Goal: Task Accomplishment & Management: Complete application form

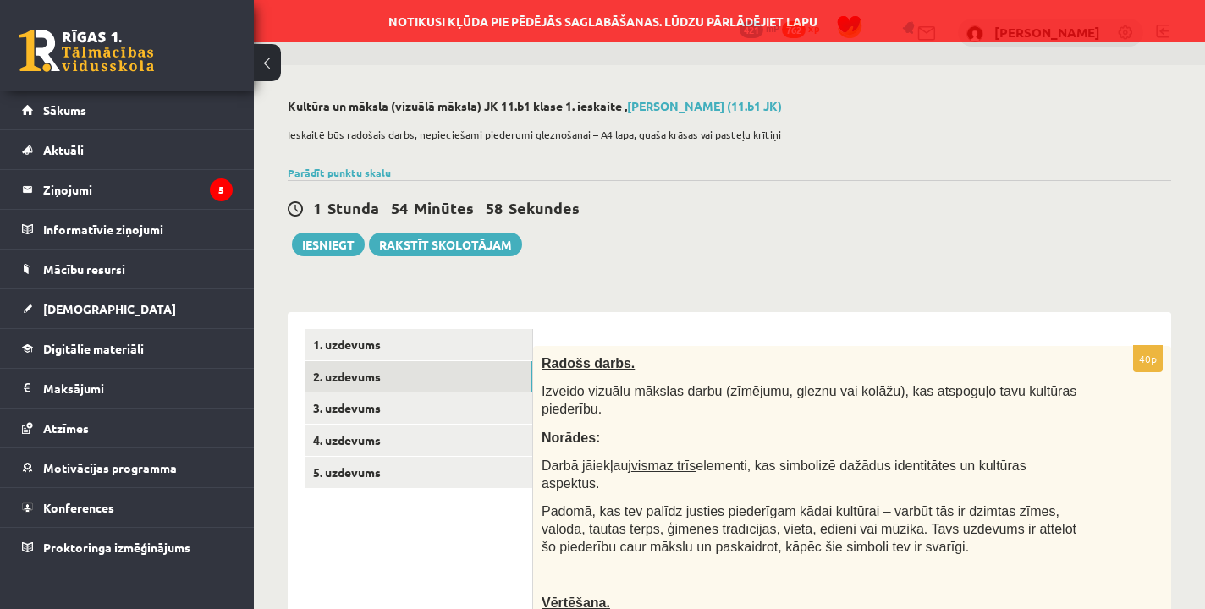
scroll to position [487, 0]
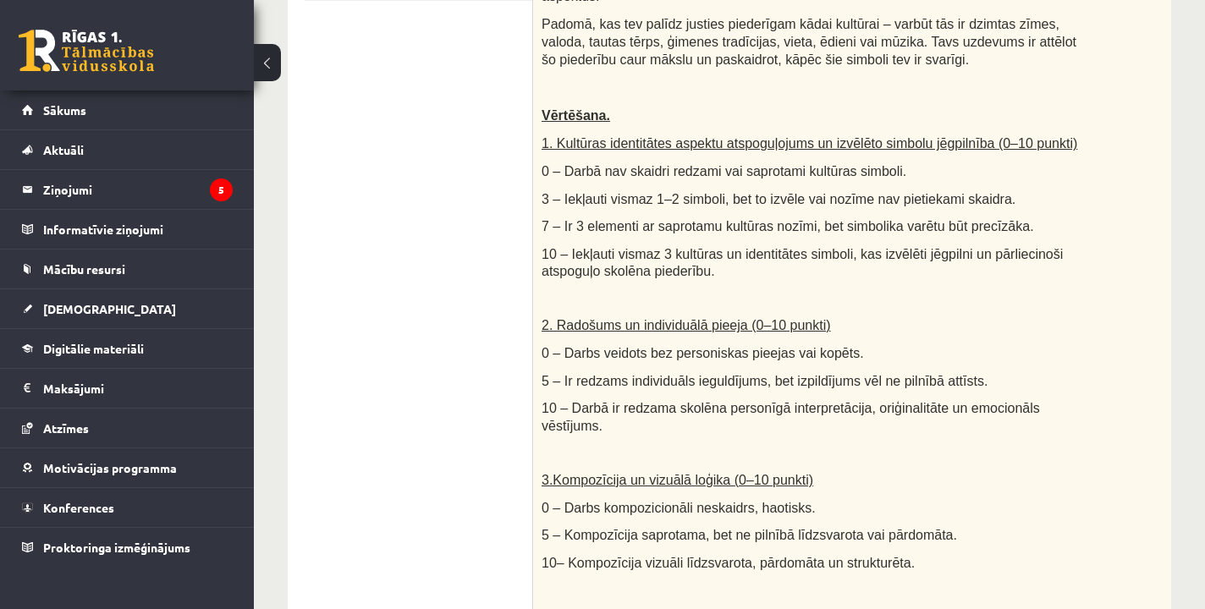
click at [1181, 330] on div "**********" at bounding box center [729, 380] width 951 height 1605
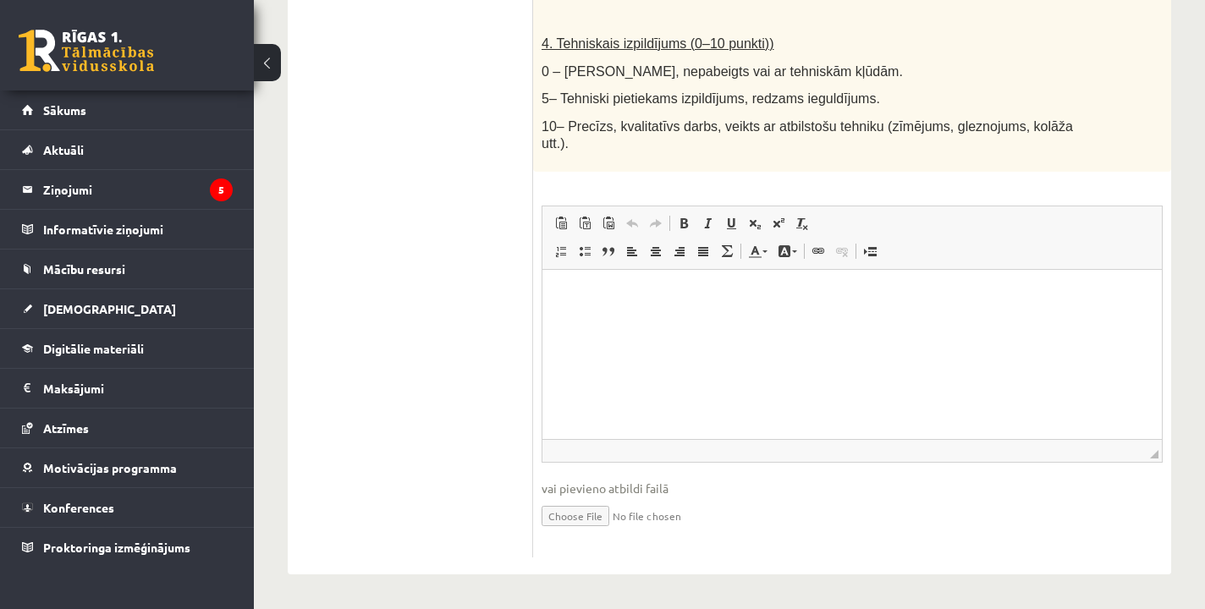
scroll to position [1060, 0]
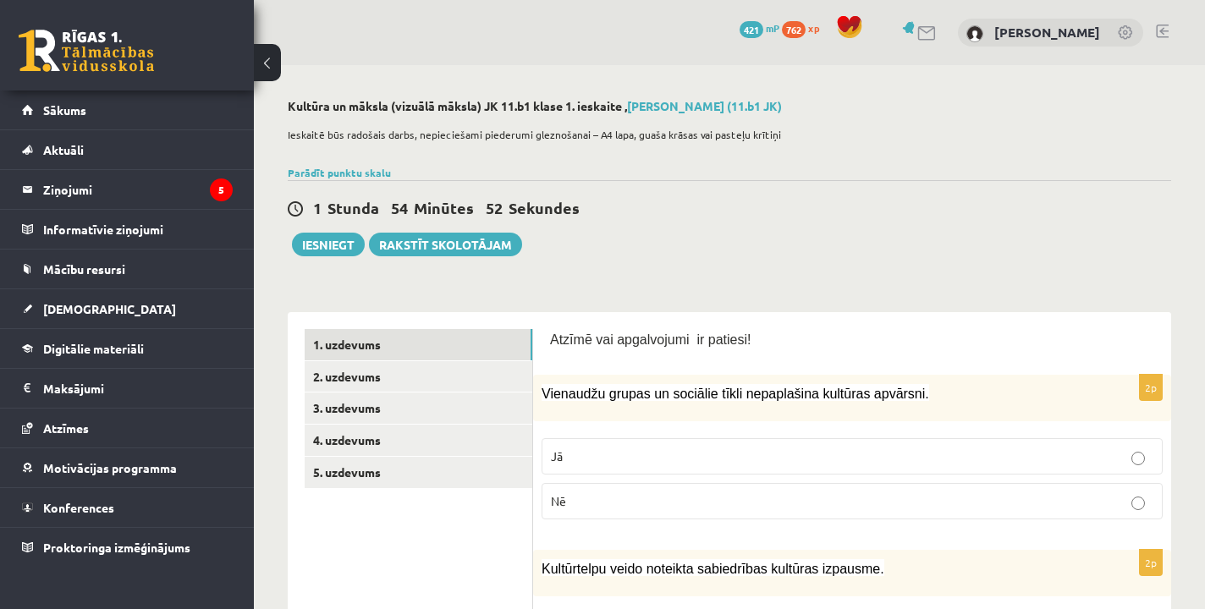
scroll to position [1060, 0]
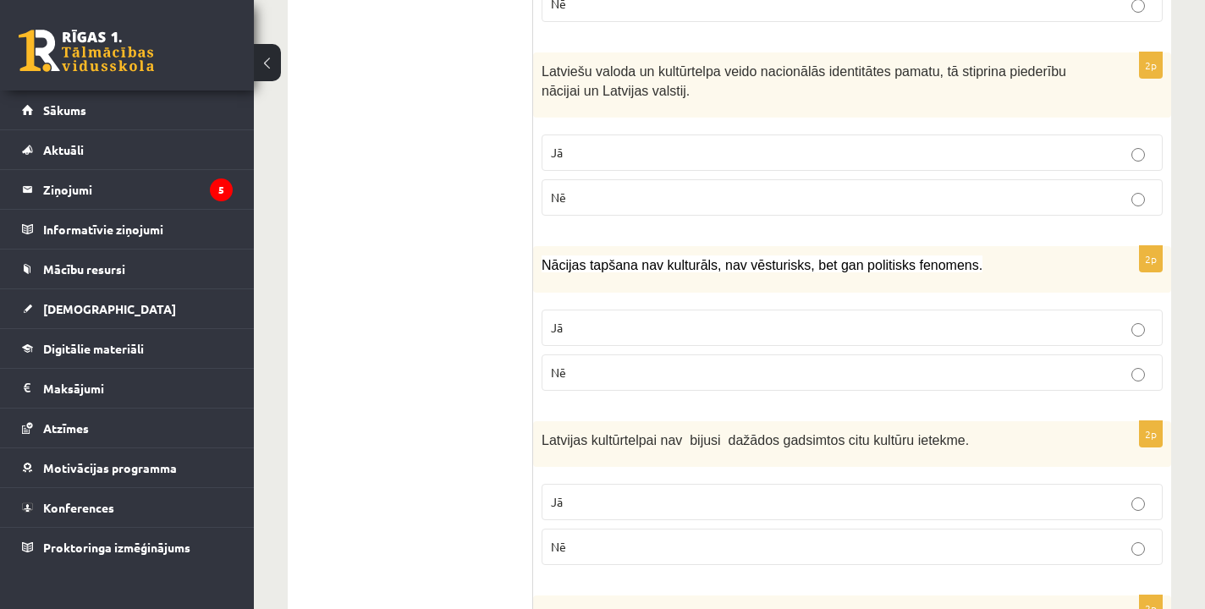
click at [1201, 161] on div "**********" at bounding box center [729, 545] width 951 height 3081
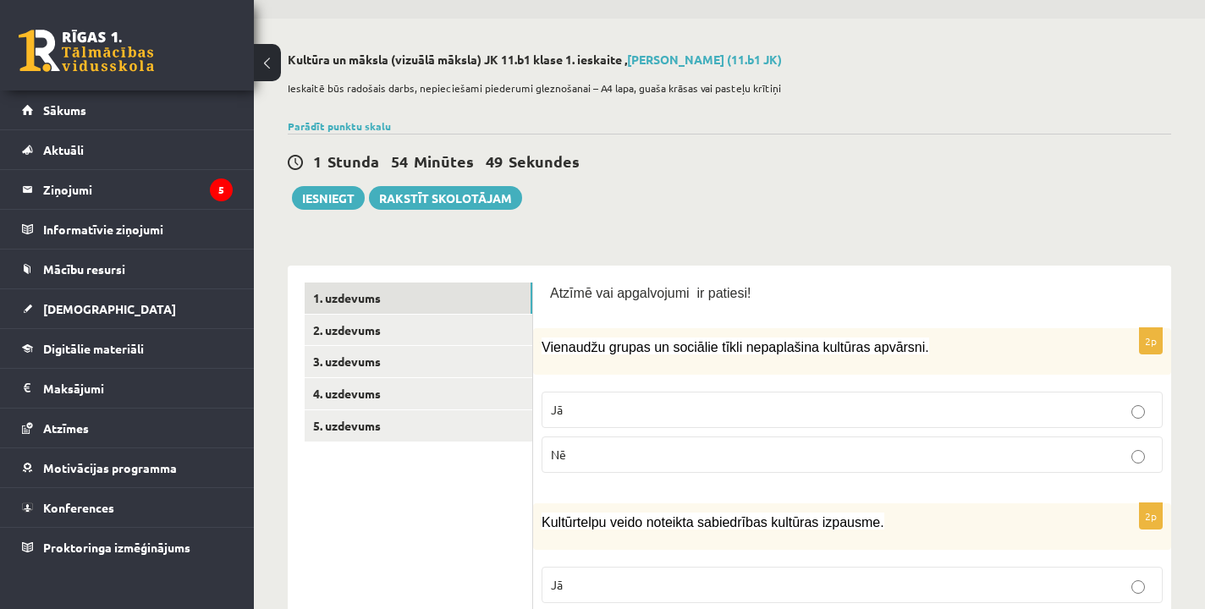
scroll to position [-3, 0]
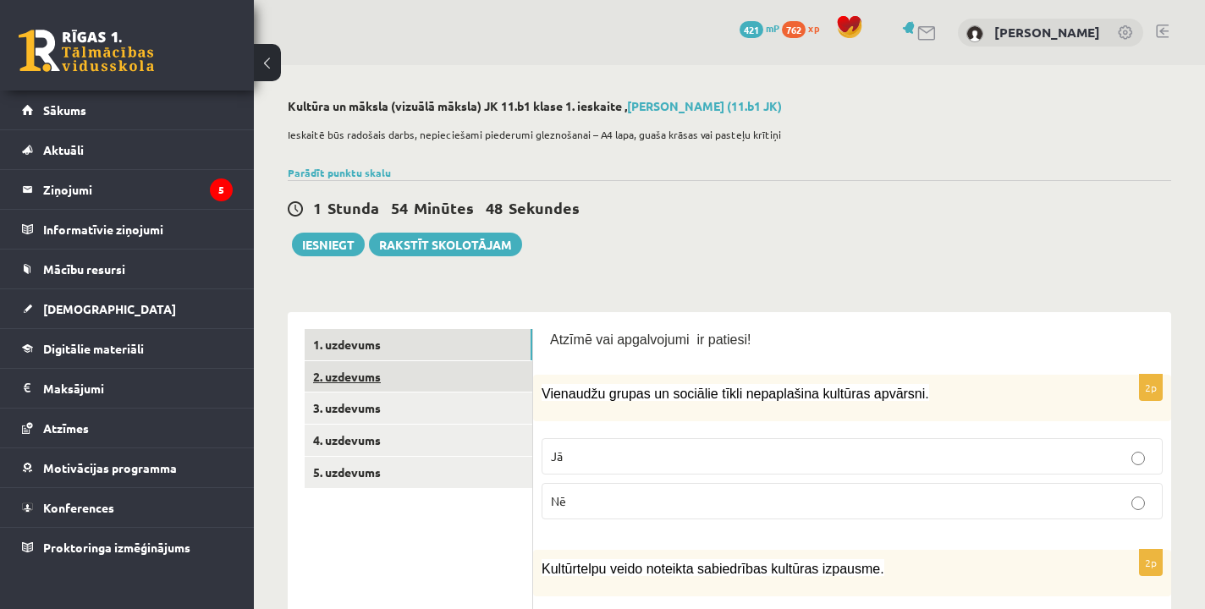
click at [415, 382] on link "2. uzdevums" at bounding box center [419, 376] width 228 height 31
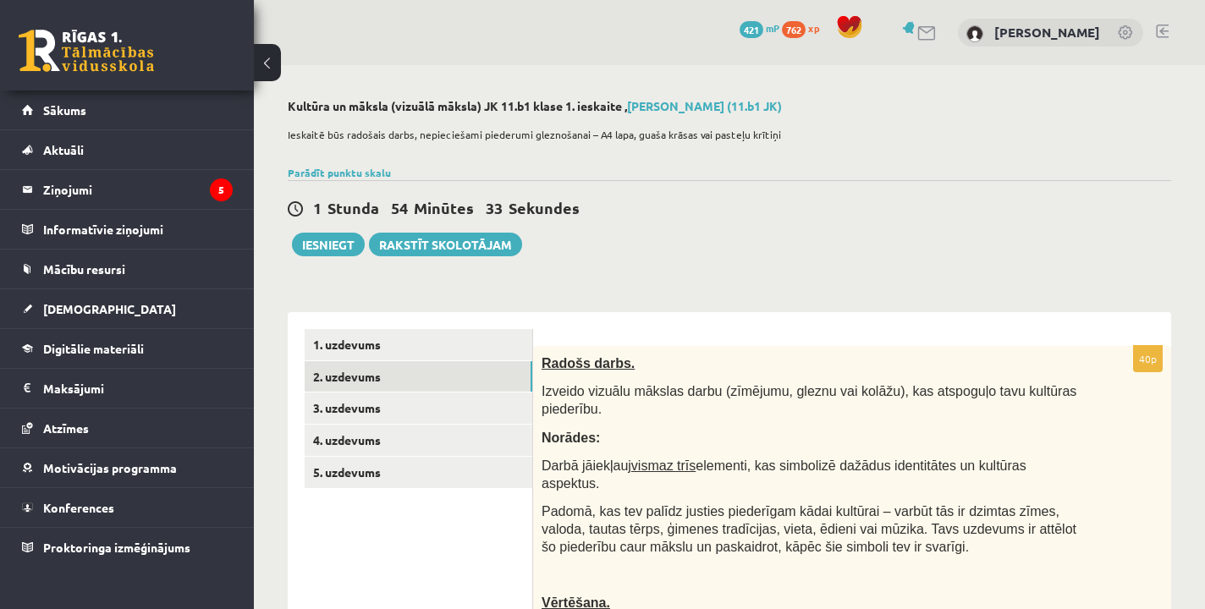
scroll to position [0, 0]
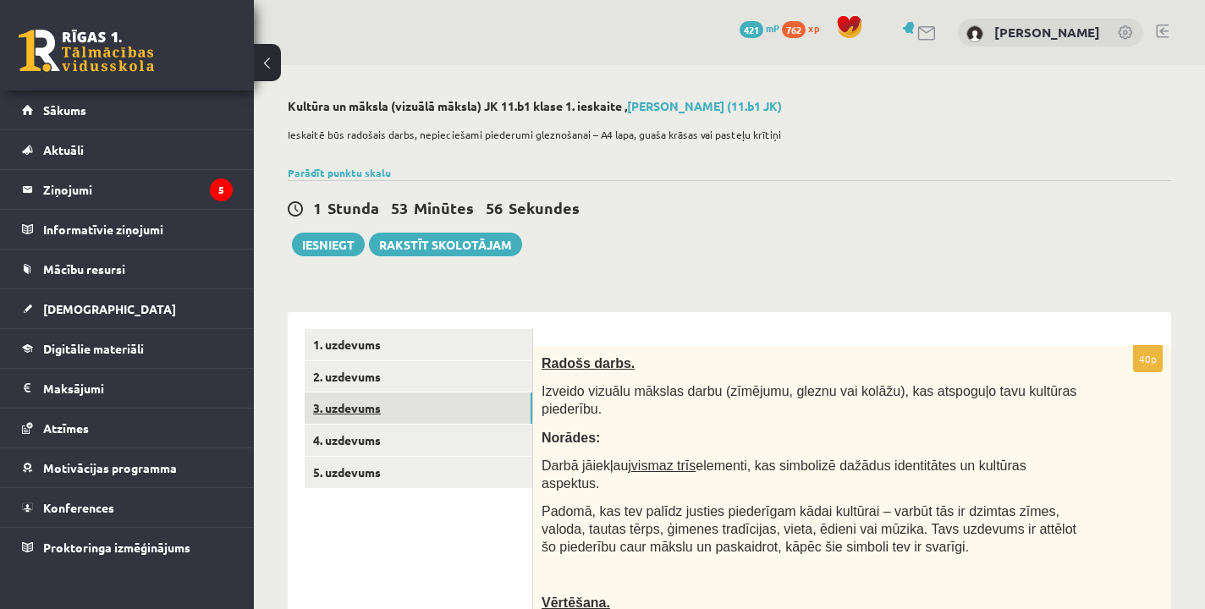
click at [377, 419] on link "3. uzdevums" at bounding box center [419, 408] width 228 height 31
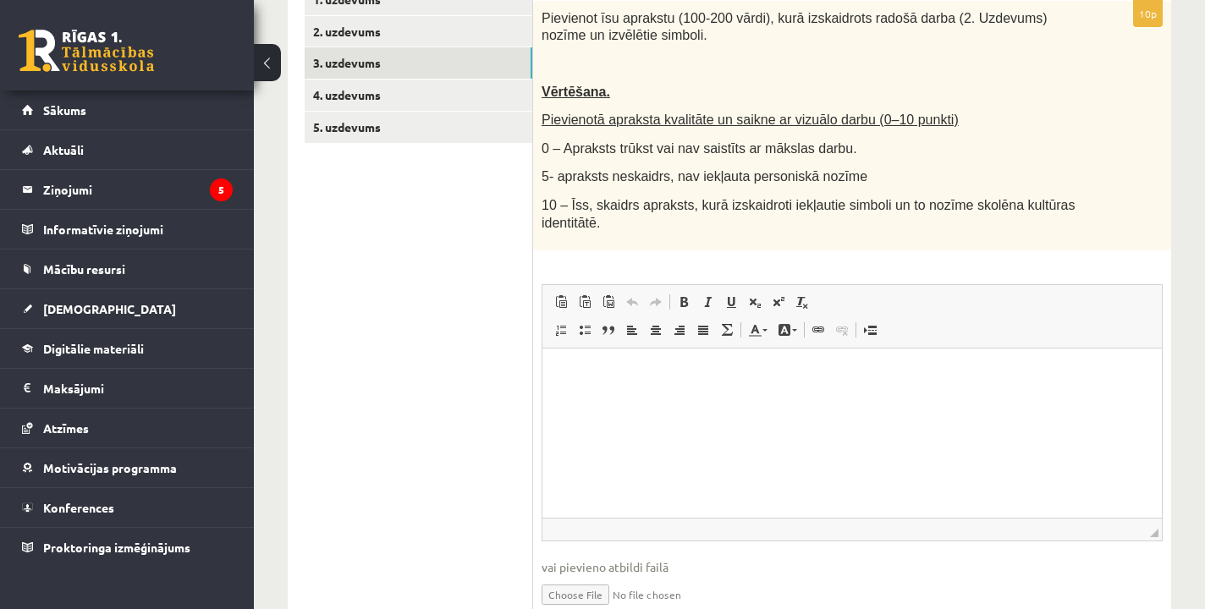
scroll to position [350, 0]
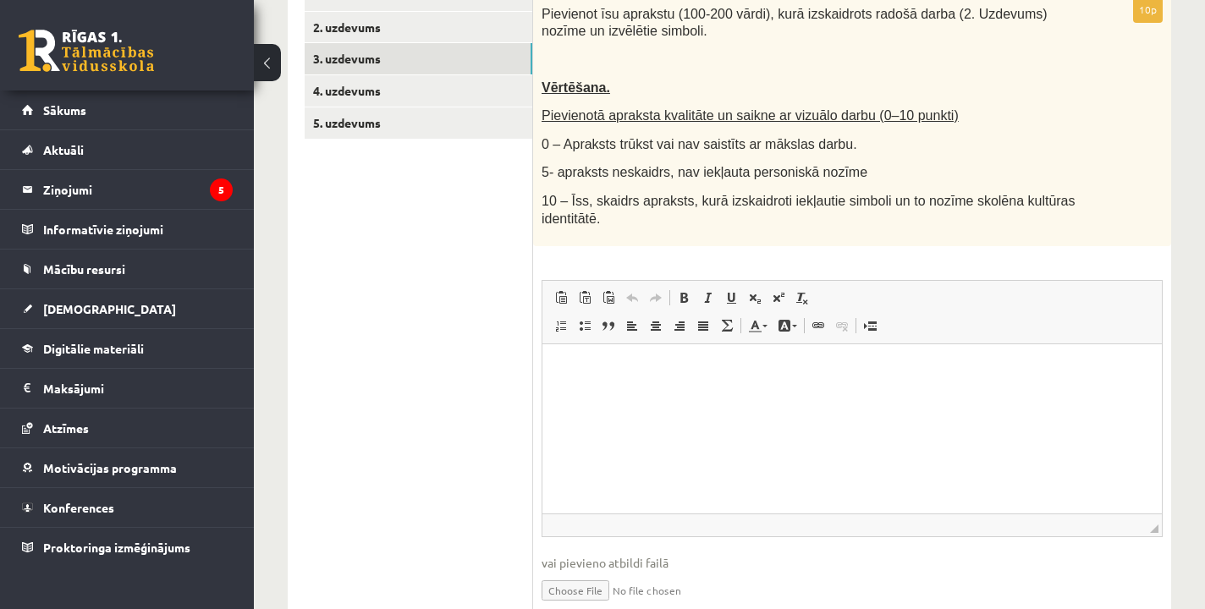
click at [648, 396] on html at bounding box center [852, 370] width 620 height 52
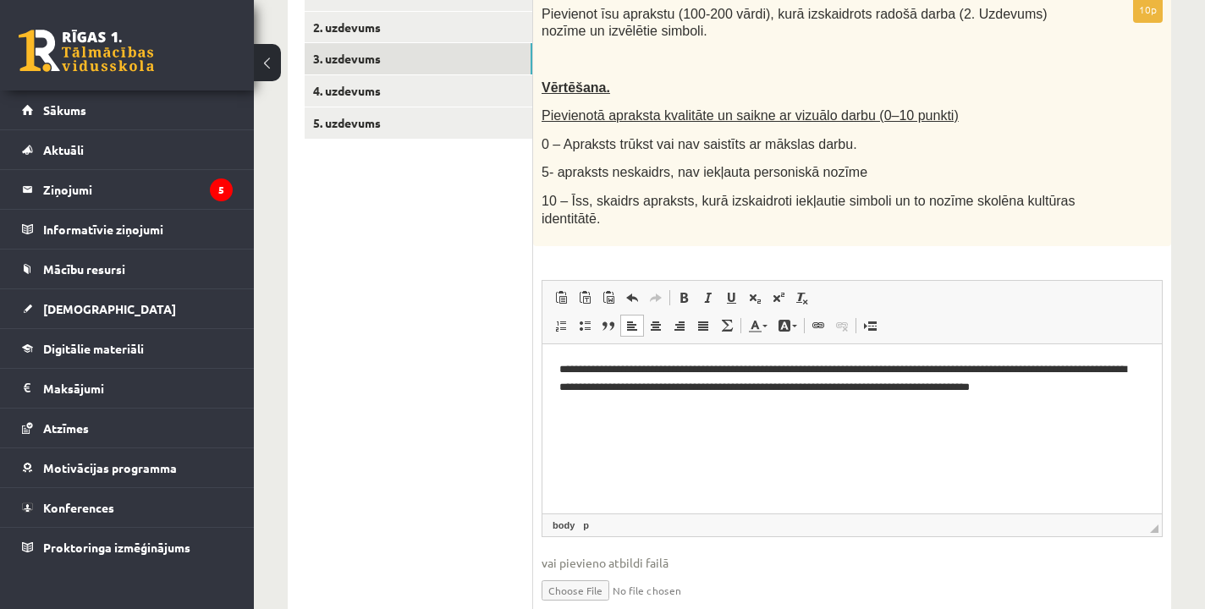
click at [931, 370] on p "**********" at bounding box center [852, 378] width 586 height 34
click at [987, 369] on p "**********" at bounding box center [852, 378] width 586 height 34
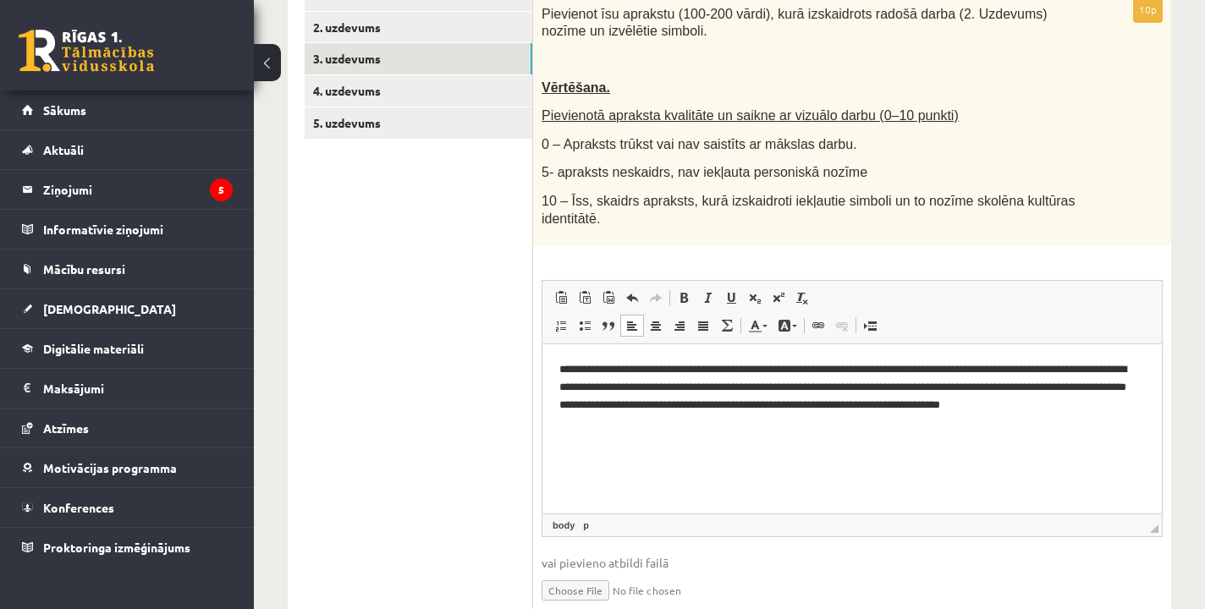
click at [1034, 437] on html "**********" at bounding box center [852, 395] width 620 height 102
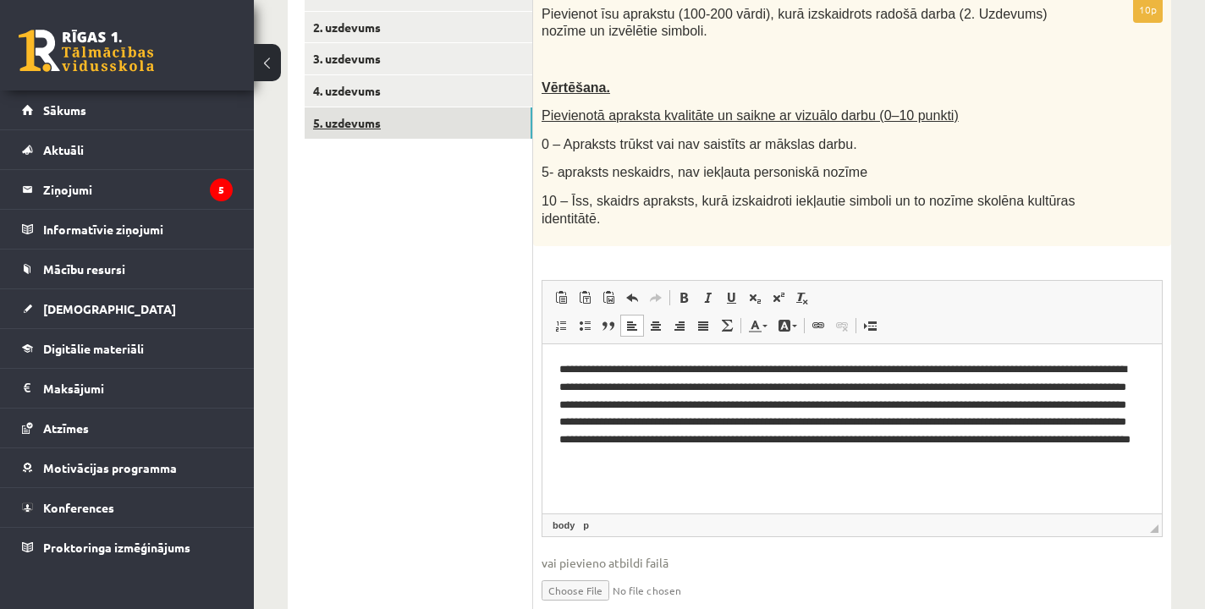
click at [442, 107] on link "5. uzdevums" at bounding box center [419, 122] width 228 height 31
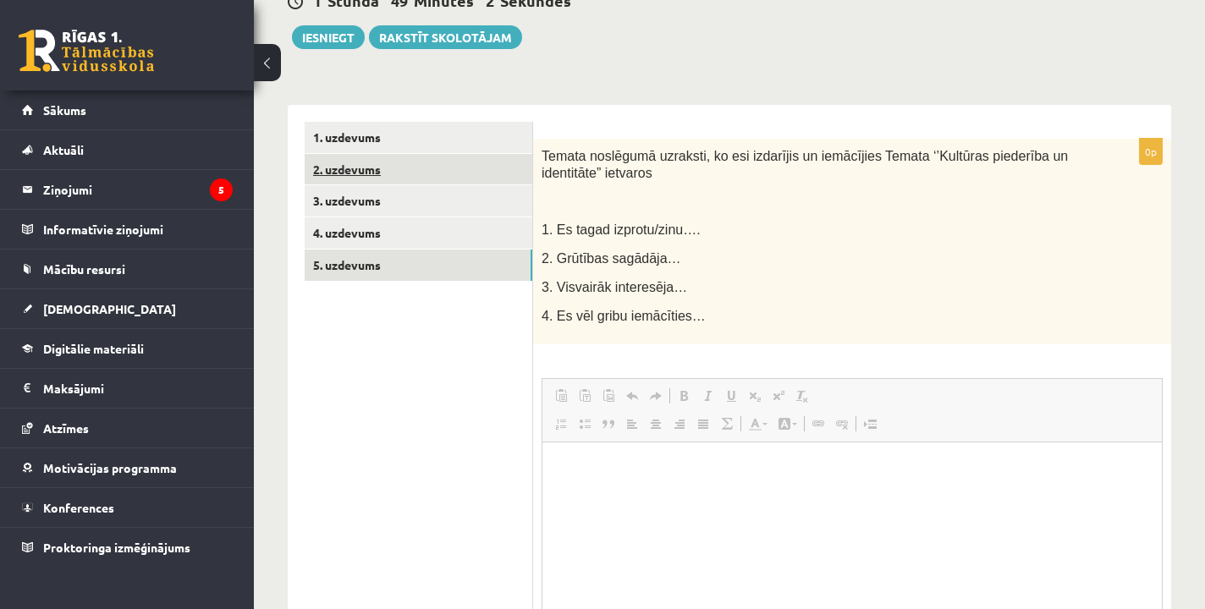
scroll to position [0, 0]
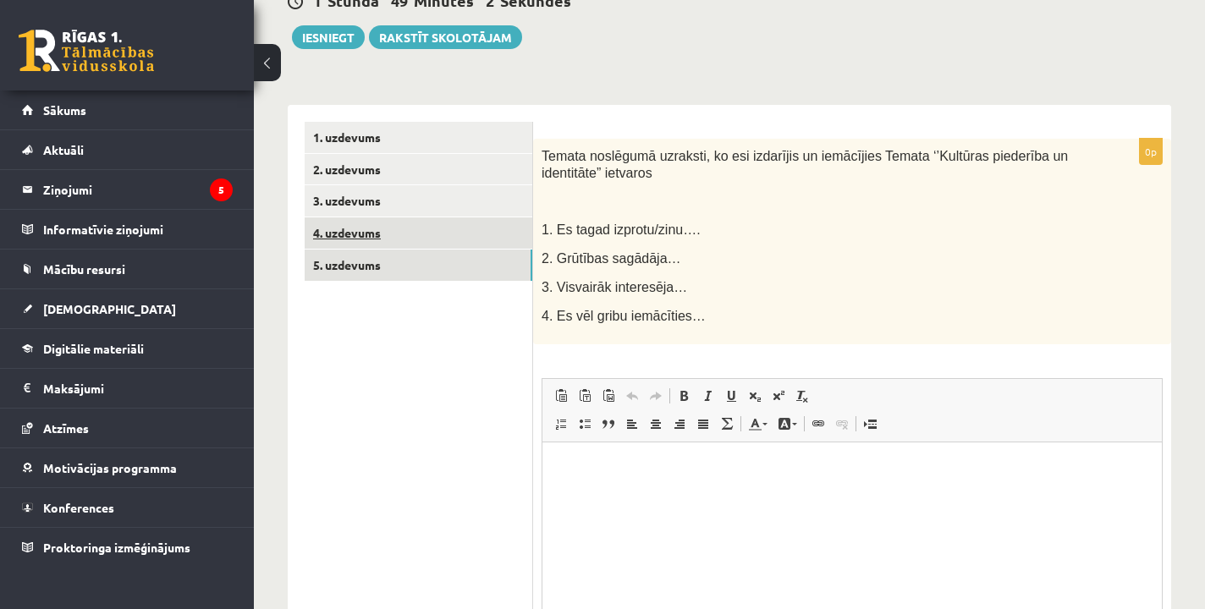
click at [352, 230] on link "4. uzdevums" at bounding box center [419, 233] width 228 height 31
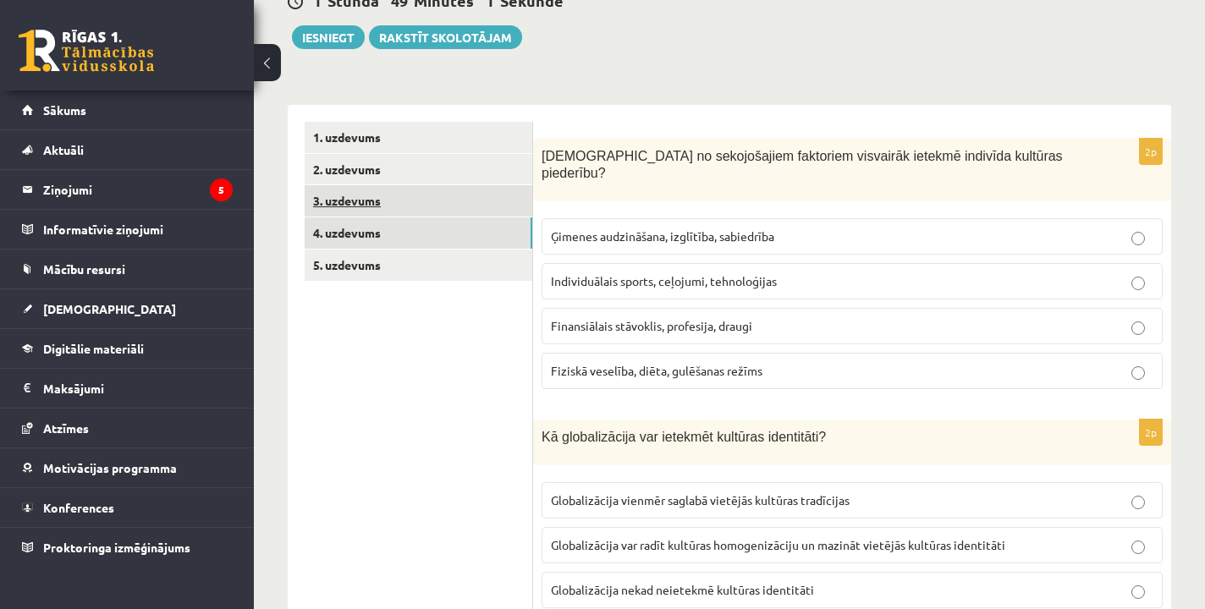
click at [360, 208] on link "3. uzdevums" at bounding box center [419, 200] width 228 height 31
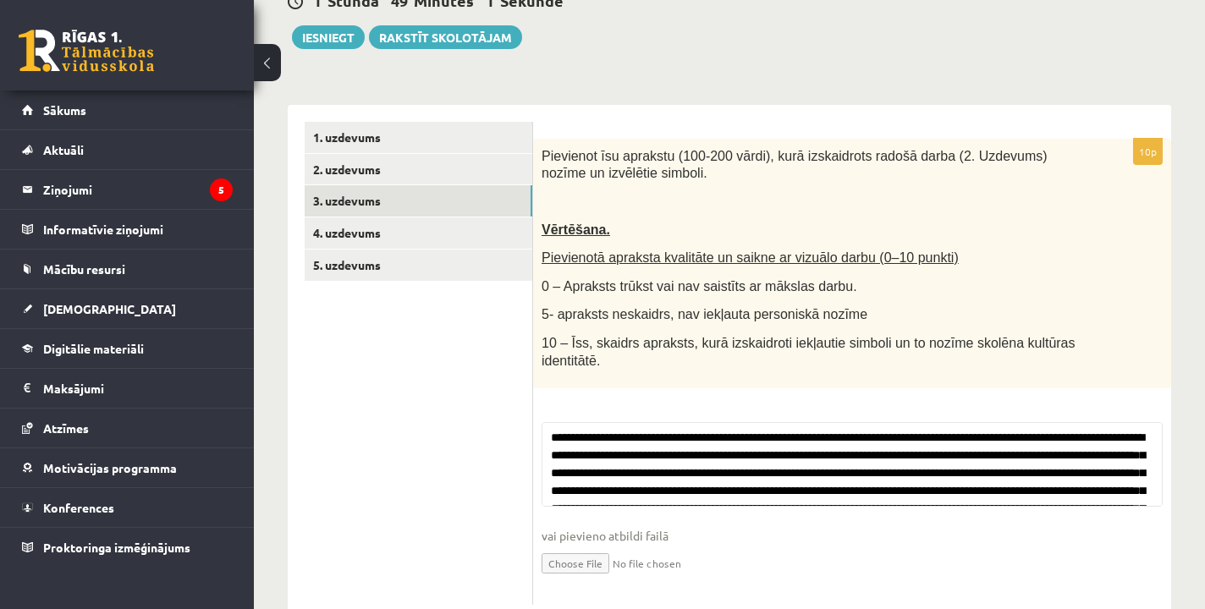
click at [340, 289] on ul "1. uzdevums 2. uzdevums 3. uzdevums 4. uzdevums 5. uzdevums" at bounding box center [419, 363] width 229 height 483
click at [349, 260] on link "5. uzdevums" at bounding box center [419, 265] width 228 height 31
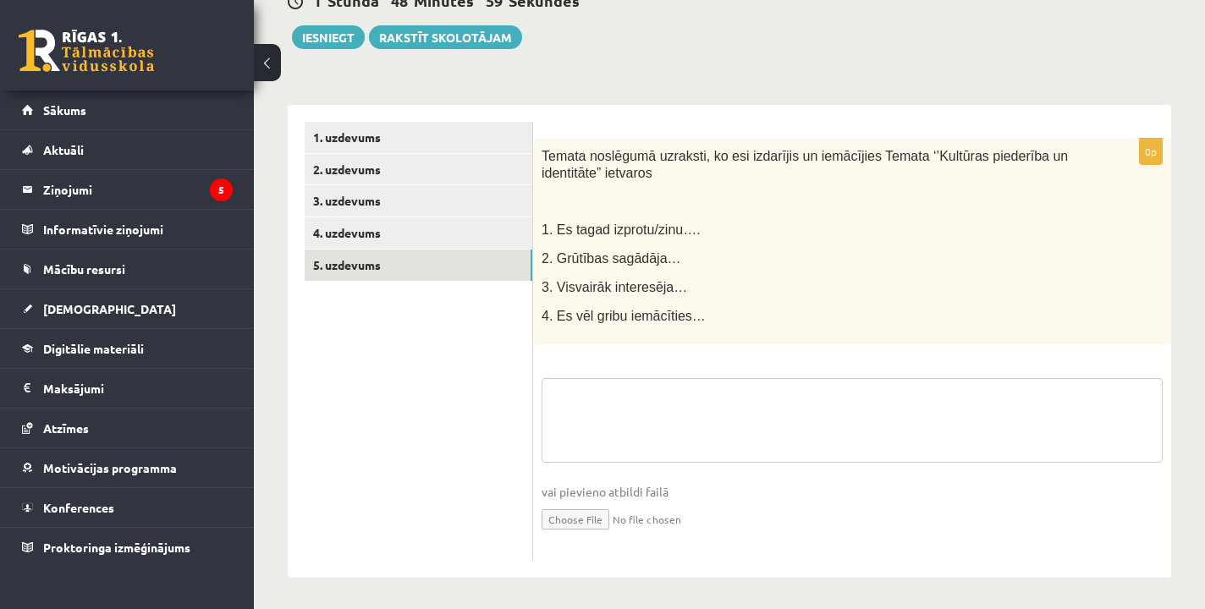
click at [895, 393] on textarea at bounding box center [852, 420] width 621 height 85
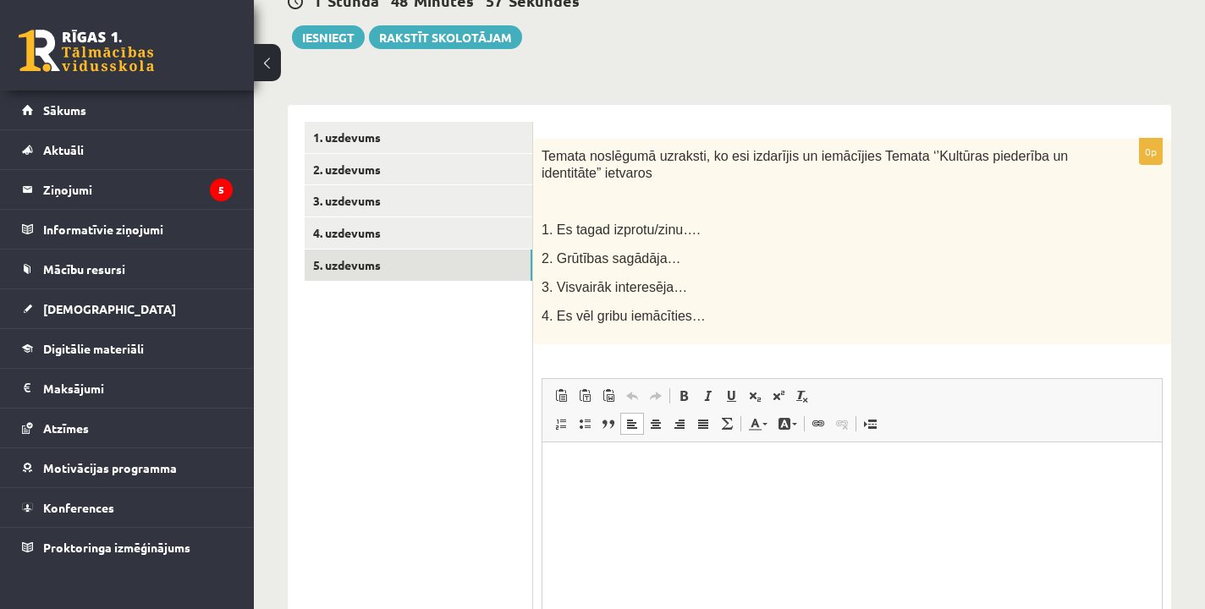
click at [755, 493] on html at bounding box center [852, 468] width 620 height 52
click at [709, 398] on span at bounding box center [708, 396] width 14 height 14
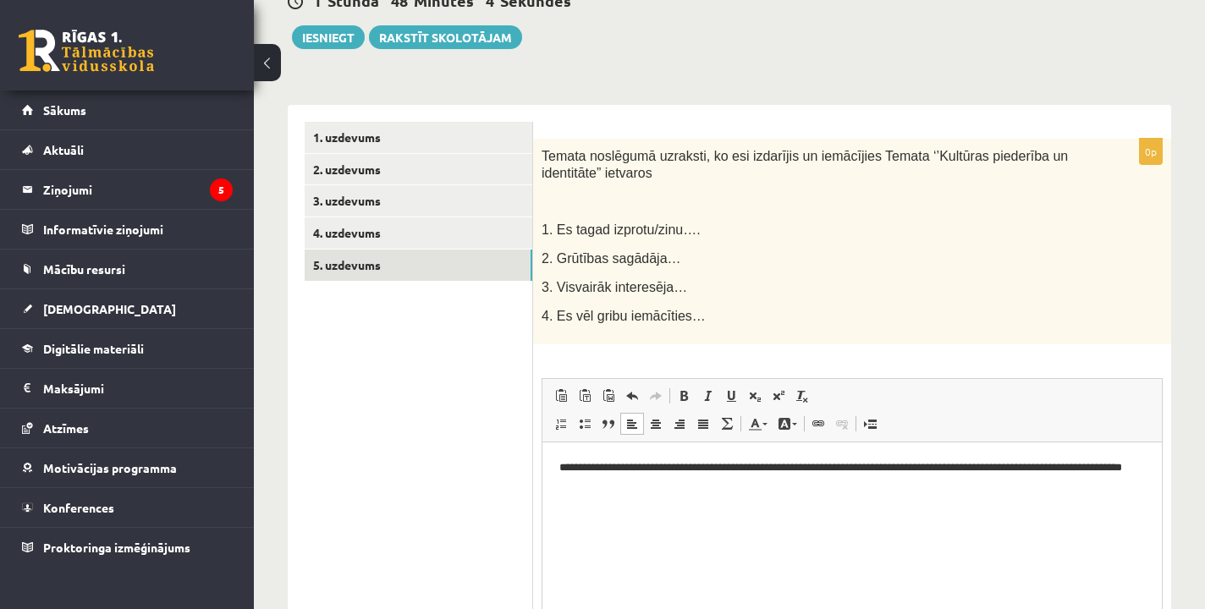
click at [561, 462] on p "**********" at bounding box center [852, 476] width 586 height 34
click at [627, 498] on html "**********" at bounding box center [852, 476] width 620 height 68
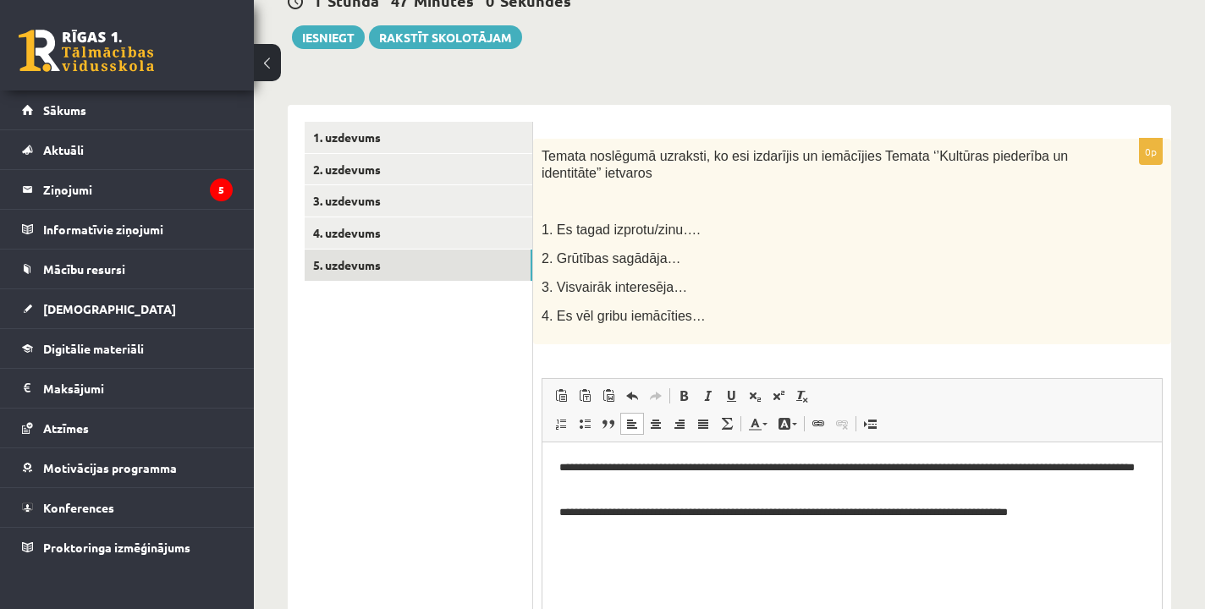
click at [1016, 518] on p "**********" at bounding box center [852, 512] width 586 height 17
click at [1013, 513] on p "**********" at bounding box center [852, 512] width 586 height 17
click at [1094, 506] on p "**********" at bounding box center [852, 512] width 586 height 17
click at [1109, 554] on html "**********" at bounding box center [852, 498] width 620 height 113
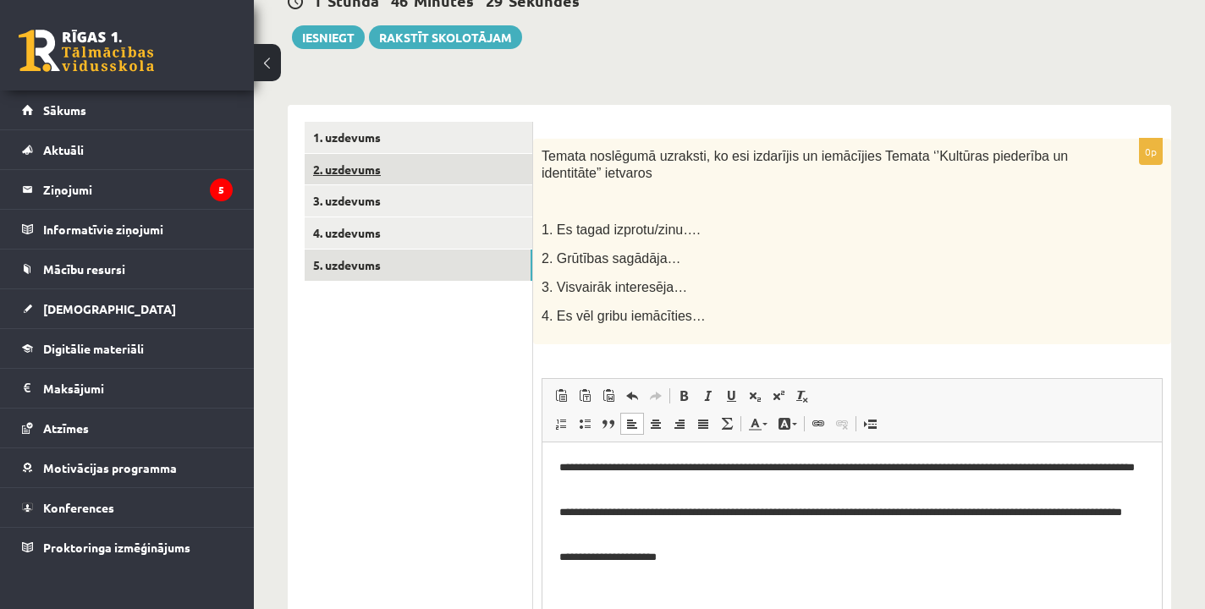
click at [489, 173] on link "2. uzdevums" at bounding box center [419, 169] width 228 height 31
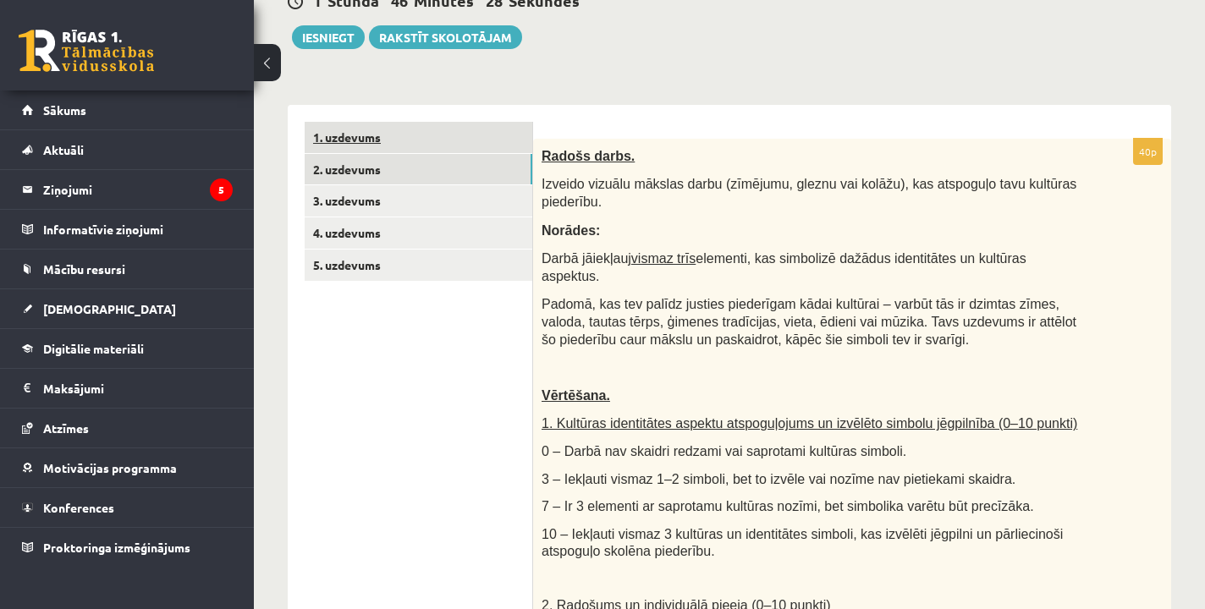
click at [476, 124] on link "1. uzdevums" at bounding box center [419, 137] width 228 height 31
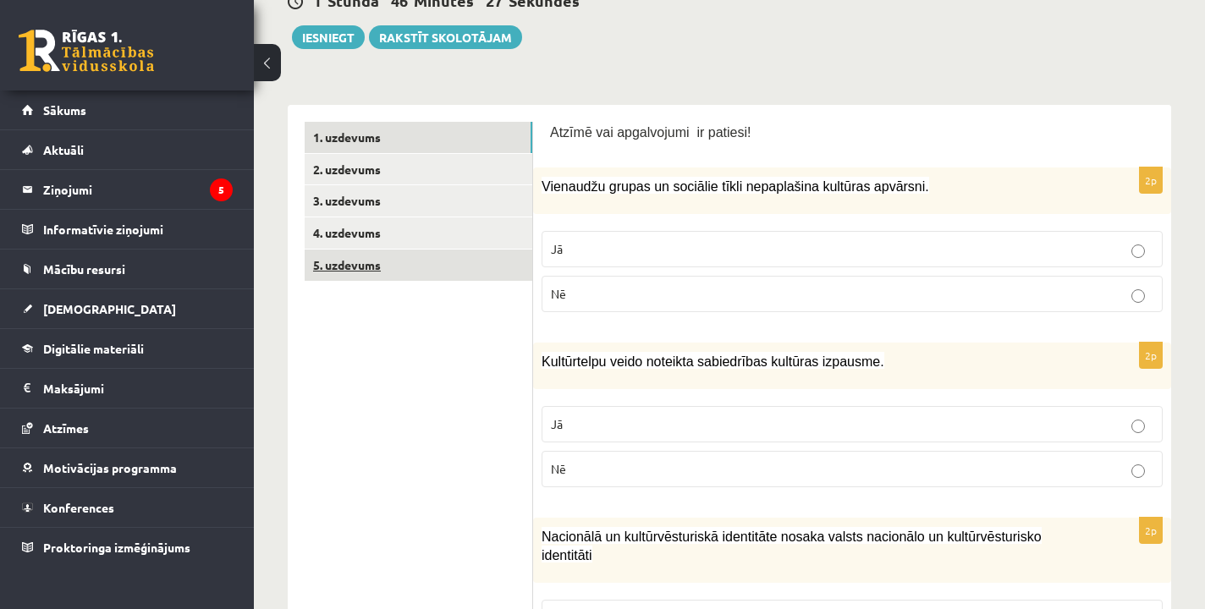
click at [414, 266] on link "5. uzdevums" at bounding box center [419, 265] width 228 height 31
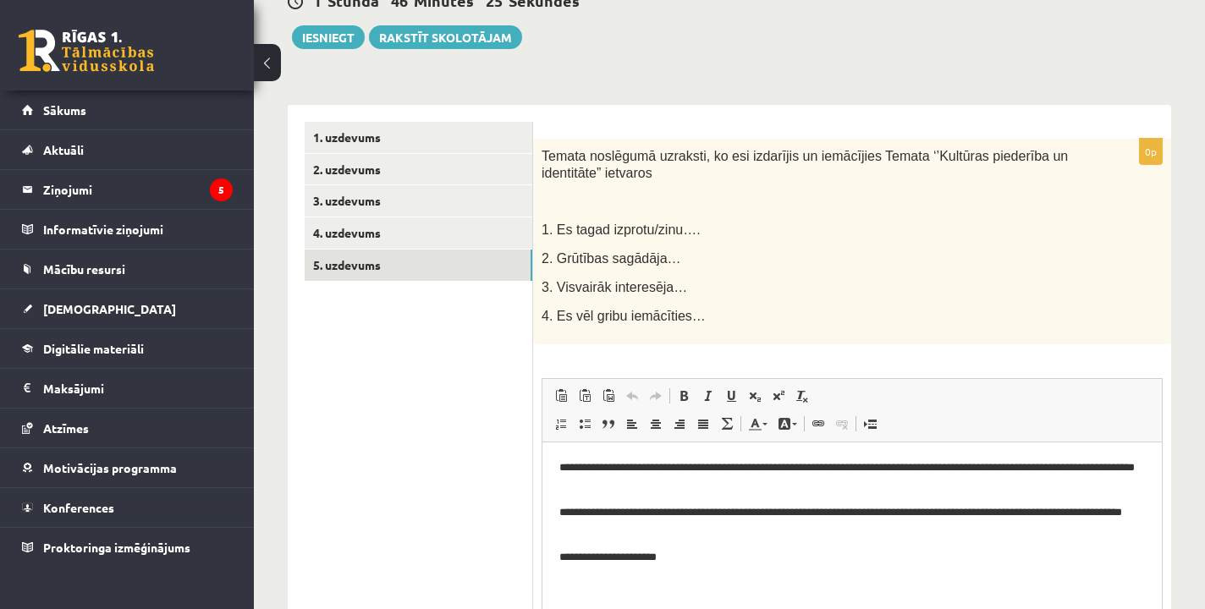
click at [851, 555] on p "**********" at bounding box center [852, 556] width 586 height 17
click at [513, 146] on link "1. uzdevums" at bounding box center [419, 137] width 228 height 31
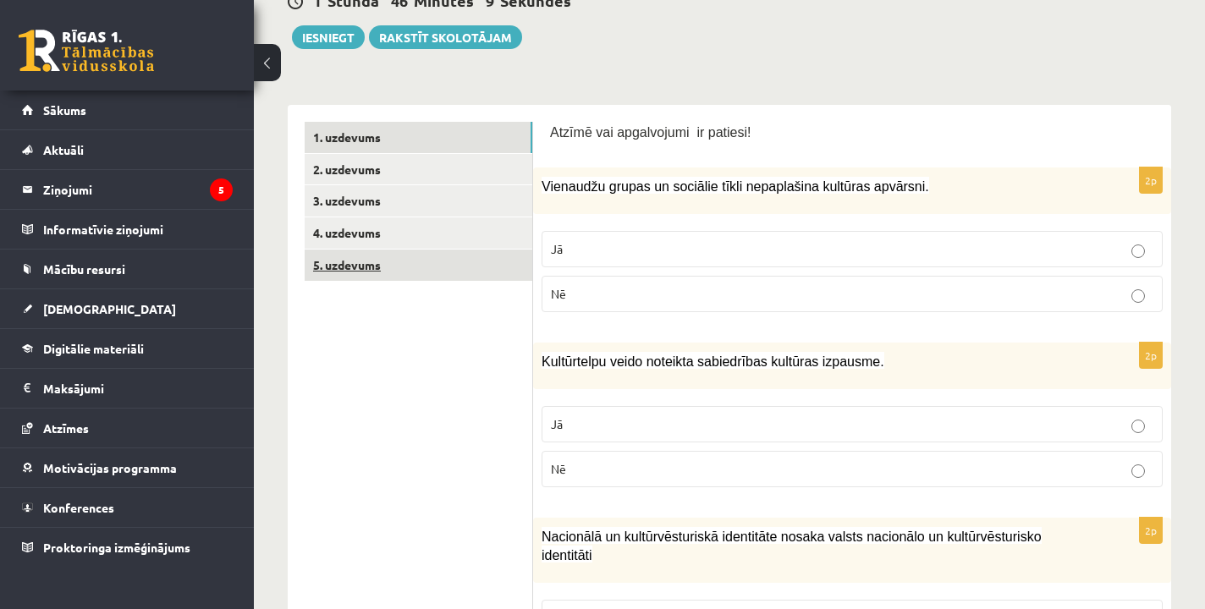
click at [457, 262] on link "5. uzdevums" at bounding box center [419, 265] width 228 height 31
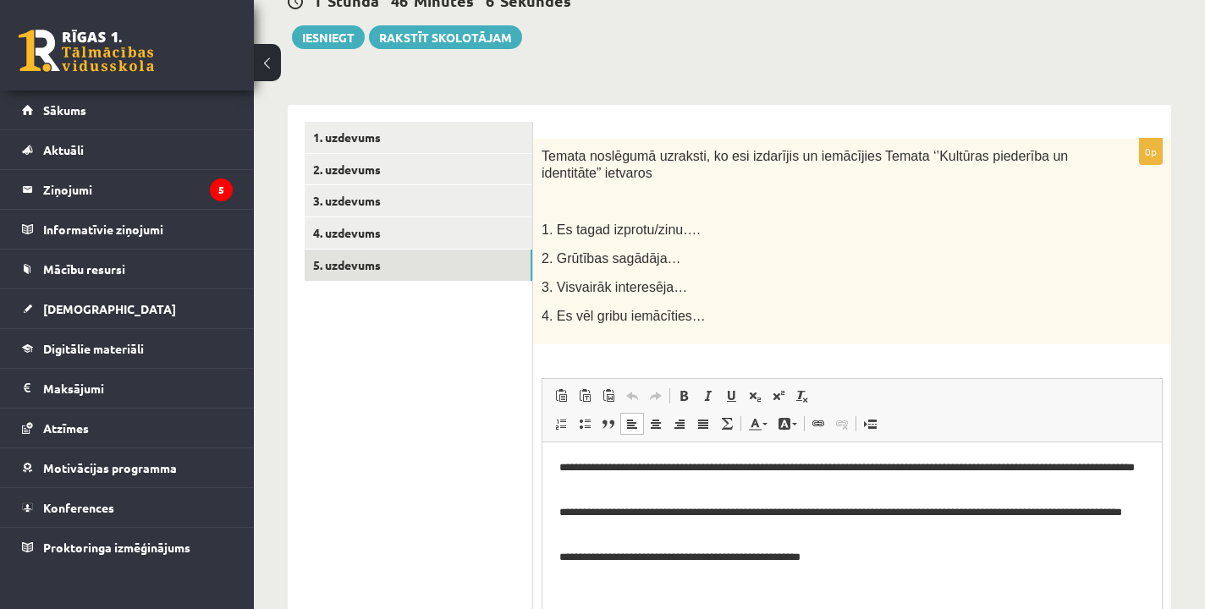
click at [856, 570] on html "**********" at bounding box center [852, 512] width 620 height 140
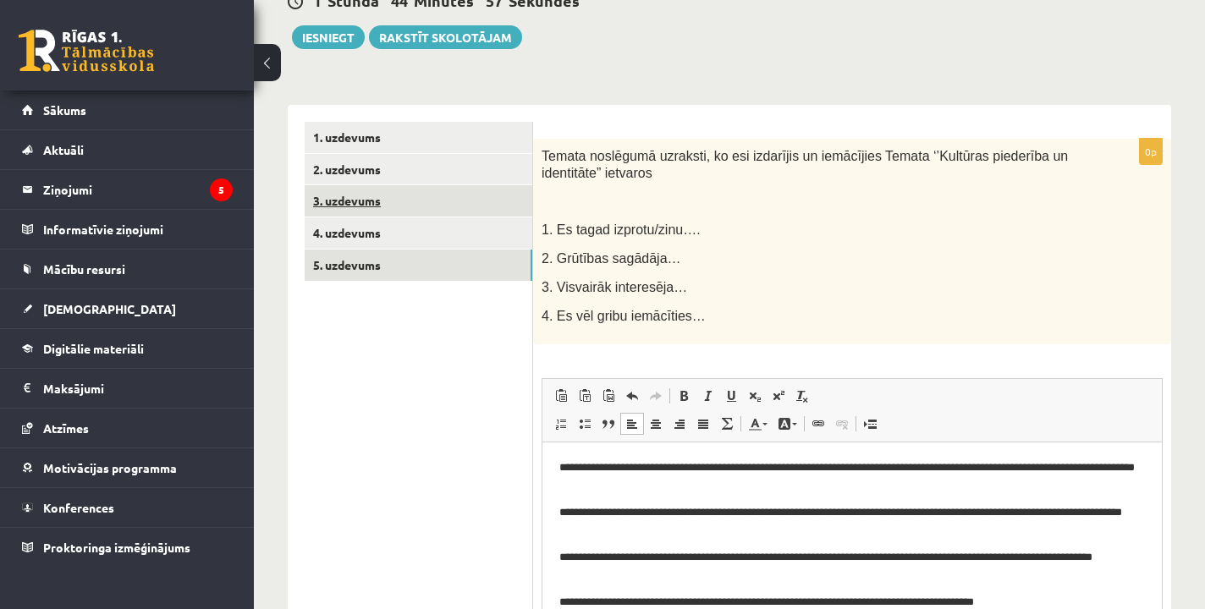
click at [381, 202] on link "3. uzdevums" at bounding box center [419, 200] width 228 height 31
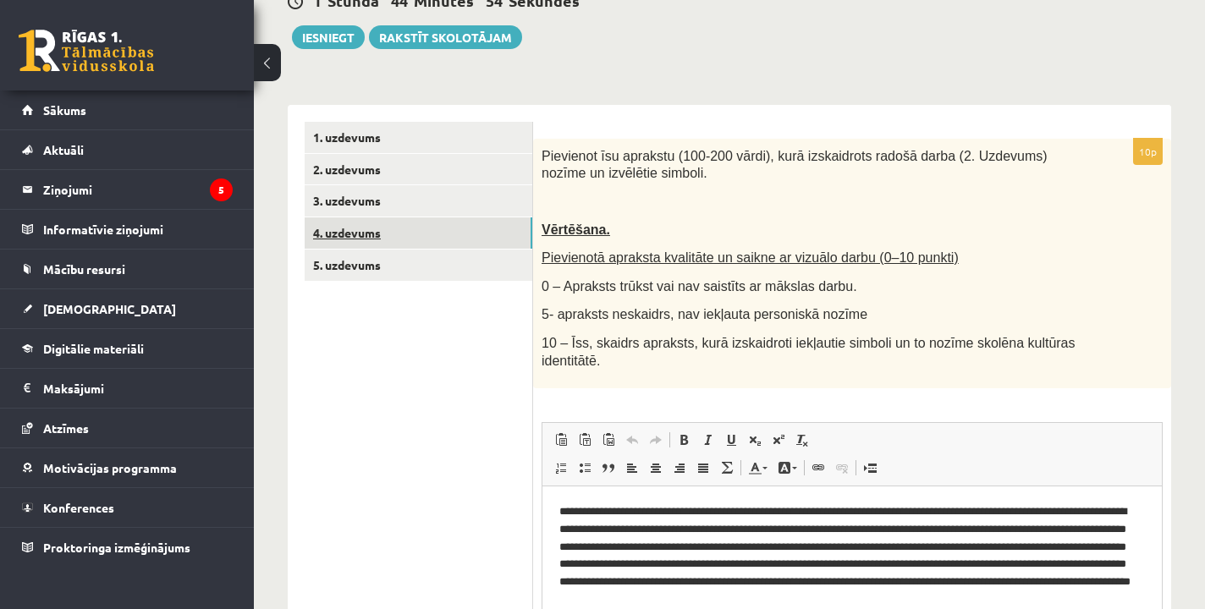
click at [371, 229] on link "4. uzdevums" at bounding box center [419, 233] width 228 height 31
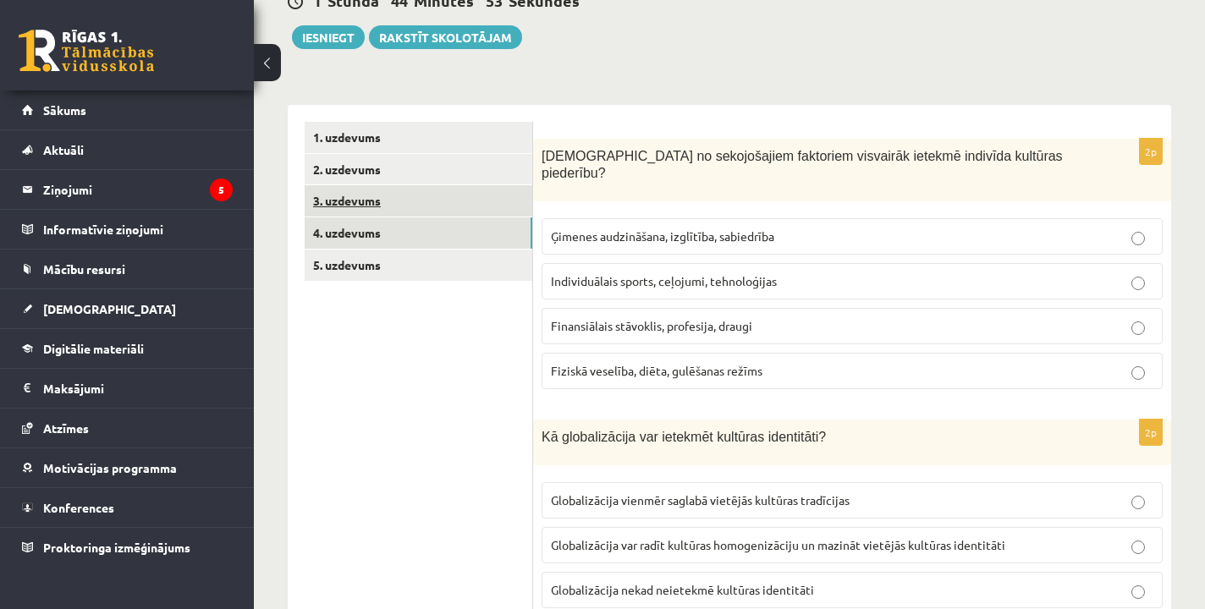
click at [406, 185] on link "3. uzdevums" at bounding box center [419, 200] width 228 height 31
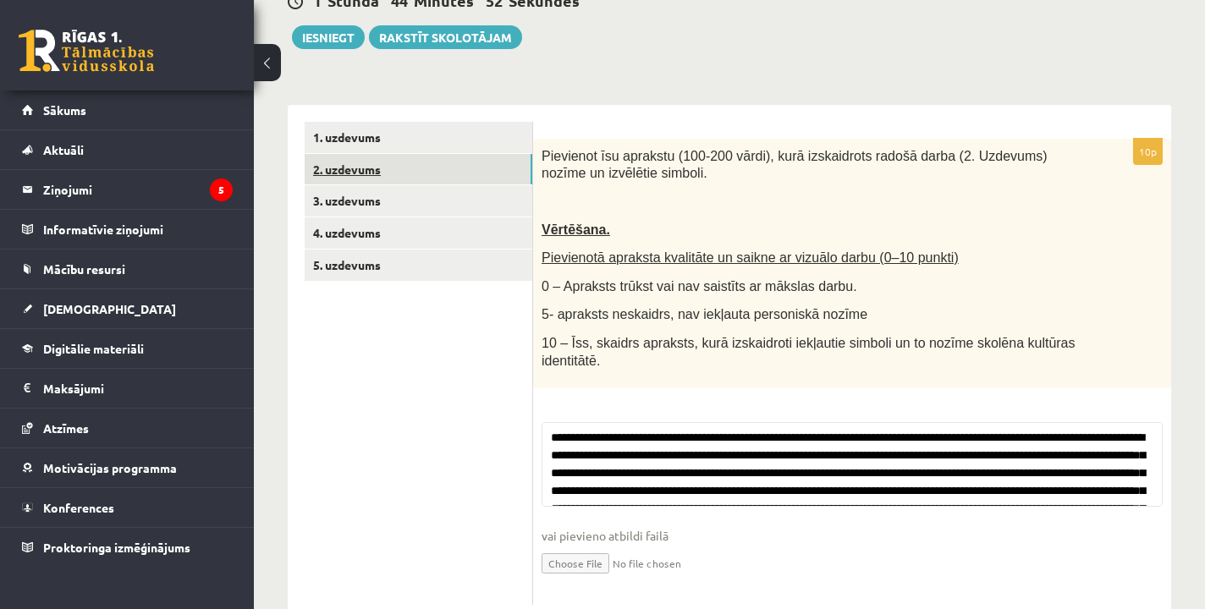
click at [408, 168] on link "2. uzdevums" at bounding box center [419, 169] width 228 height 31
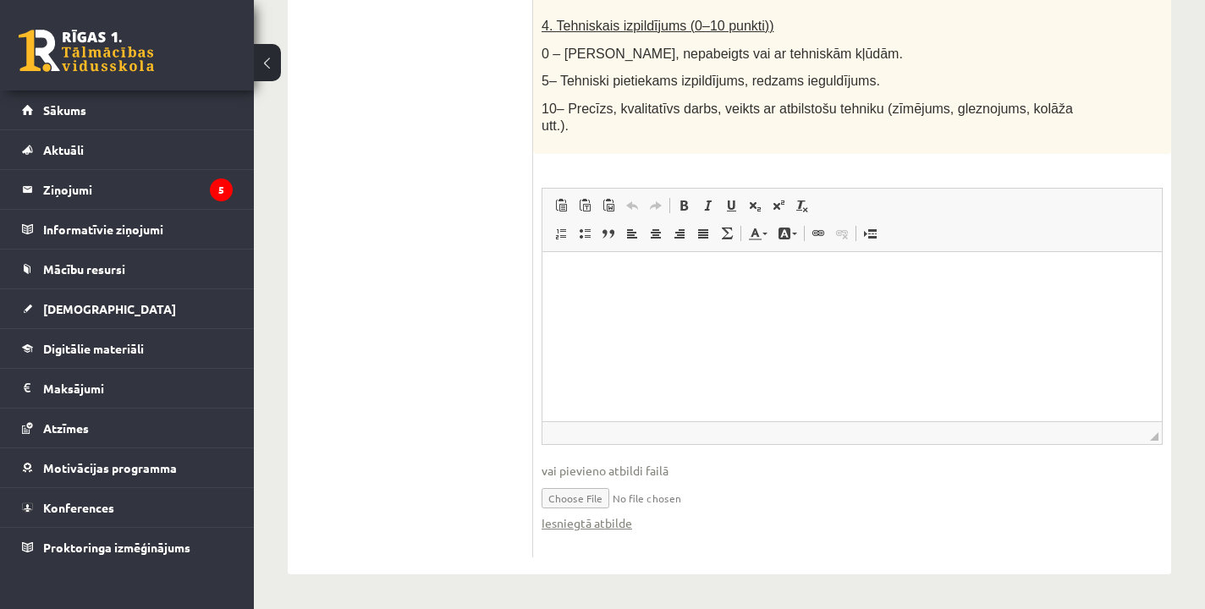
scroll to position [1078, 0]
click at [592, 526] on link "Iesniegtā atbilde" at bounding box center [587, 524] width 91 height 18
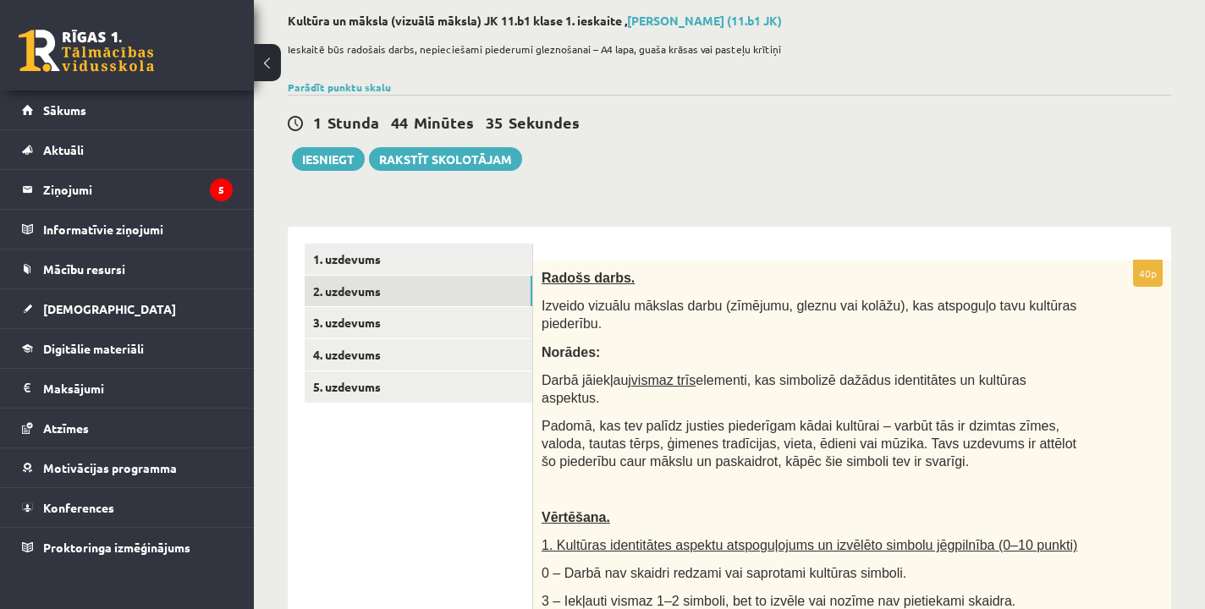
scroll to position [-1, 0]
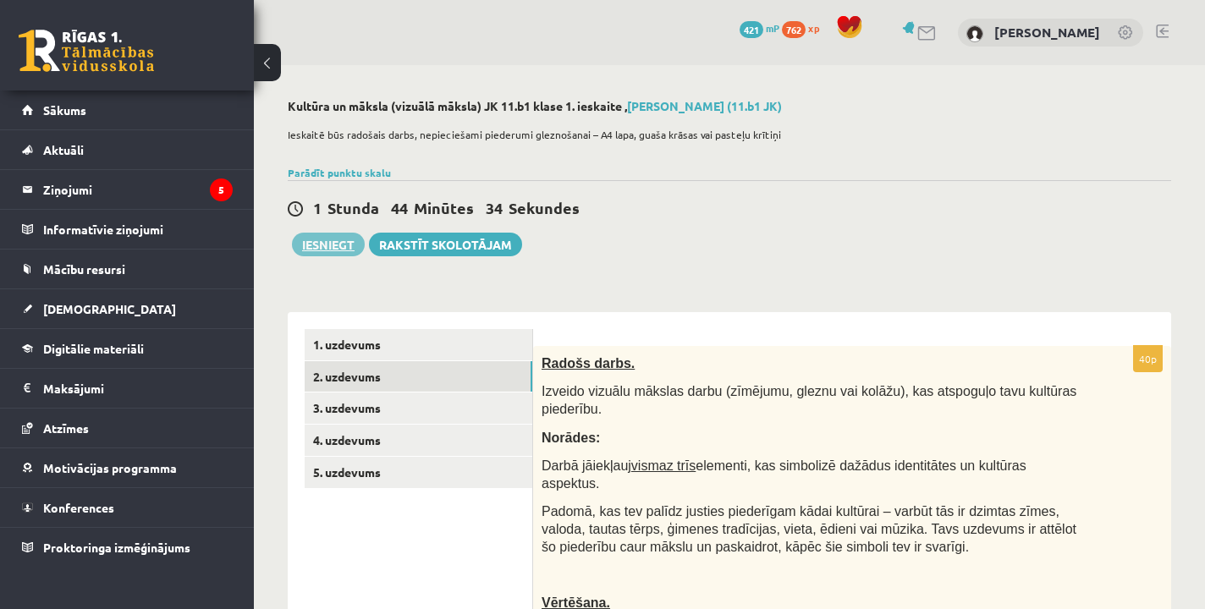
click at [318, 250] on button "Iesniegt" at bounding box center [328, 245] width 73 height 24
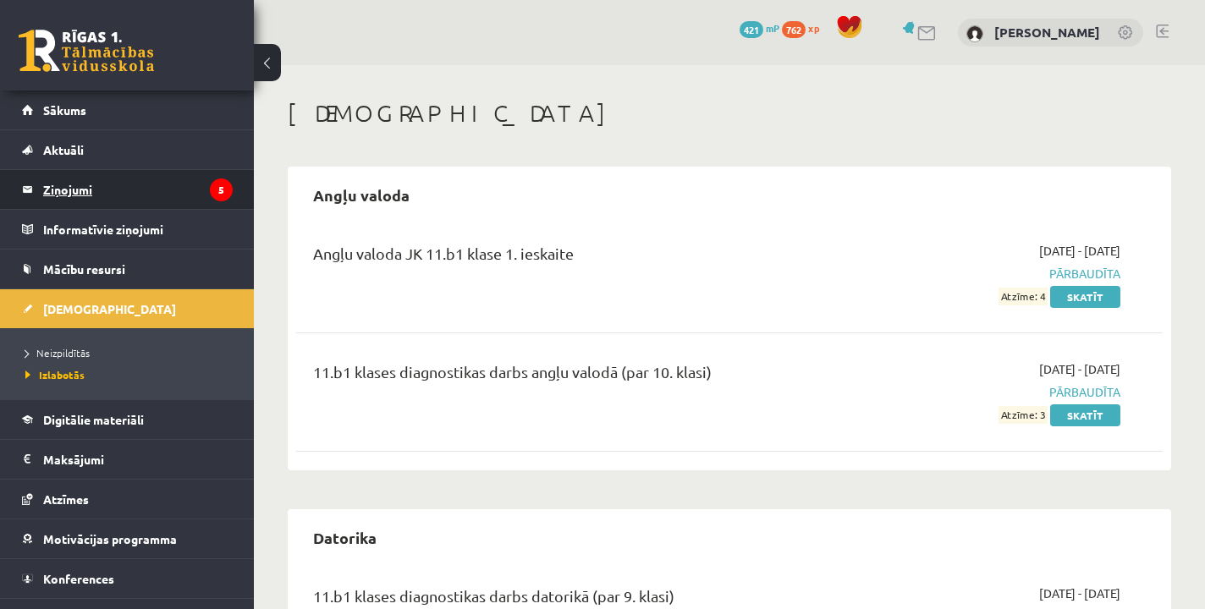
click at [184, 201] on legend "Ziņojumi 5" at bounding box center [138, 189] width 190 height 39
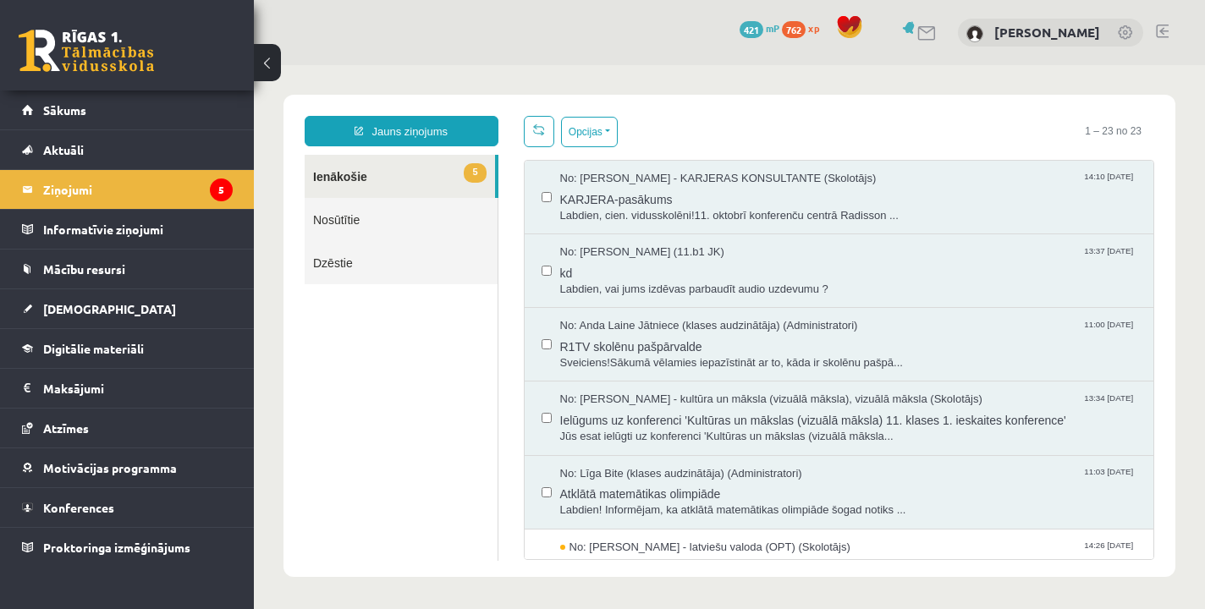
click at [511, 526] on div "Opcijas Atzīmēt visus ziņojumus Atcelt izvēlētos Atzīmēt visus kā lasītus Atzīm…" at bounding box center [839, 338] width 657 height 444
click at [469, 162] on span "5" at bounding box center [475, 171] width 22 height 19
click at [471, 171] on span "5" at bounding box center [475, 171] width 22 height 19
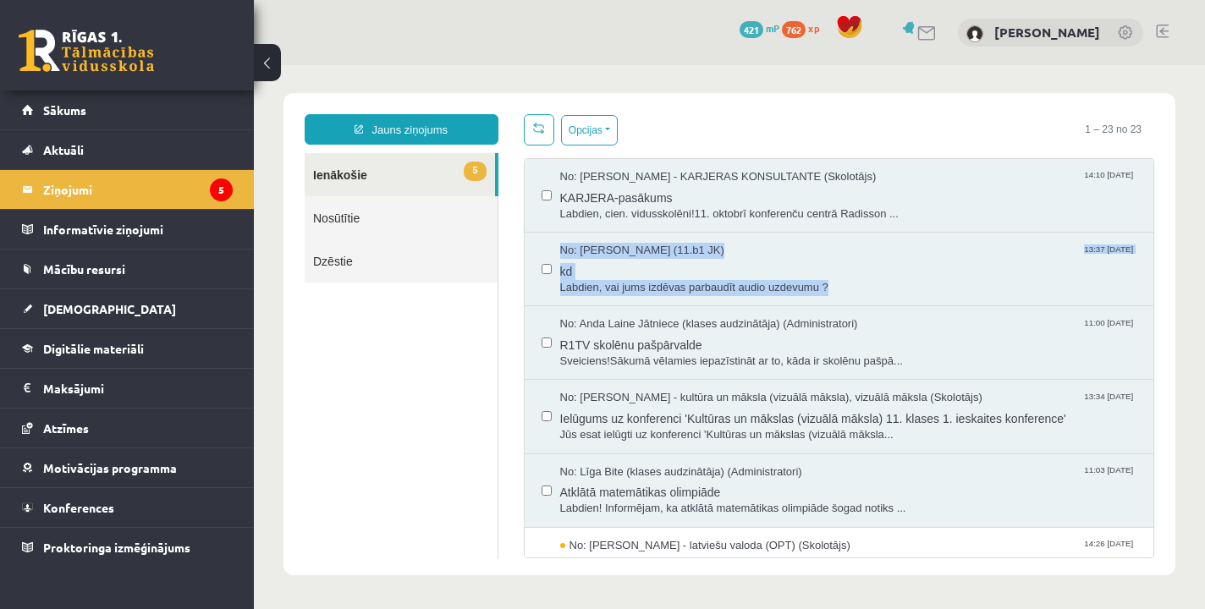
drag, startPoint x: 1141, startPoint y: 300, endPoint x: 1137, endPoint y: 216, distance: 83.9
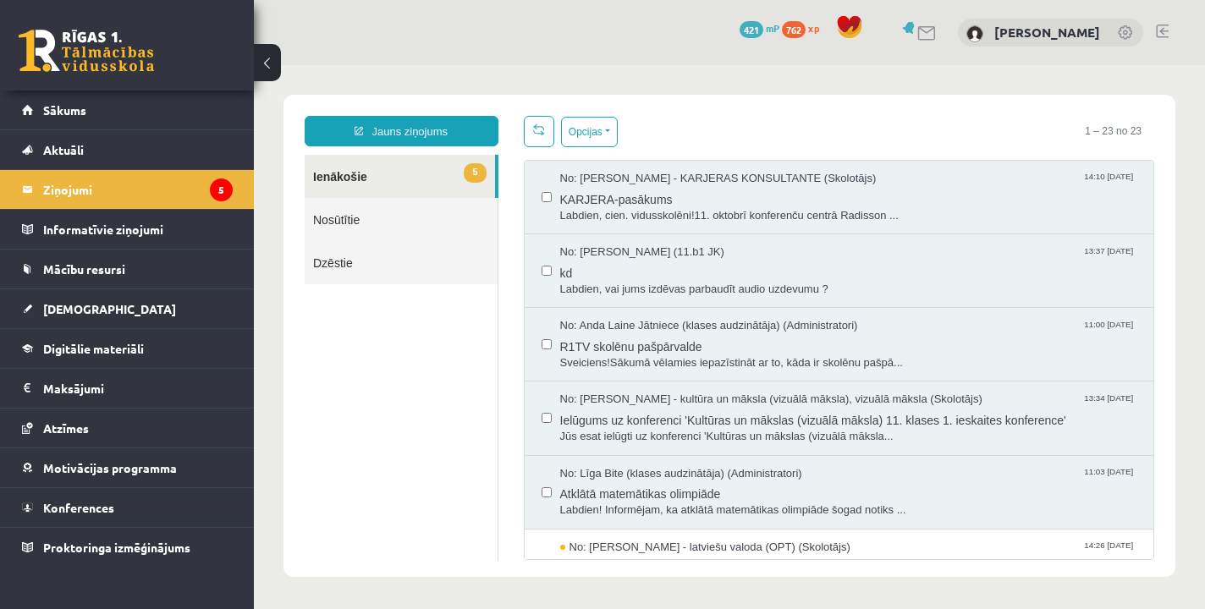
scroll to position [0, 0]
drag, startPoint x: 1164, startPoint y: 255, endPoint x: 1118, endPoint y: 586, distance: 334.9
click at [1118, 586] on body "**********" at bounding box center [729, 336] width 951 height 542
click at [1189, 507] on body "**********" at bounding box center [729, 336] width 951 height 542
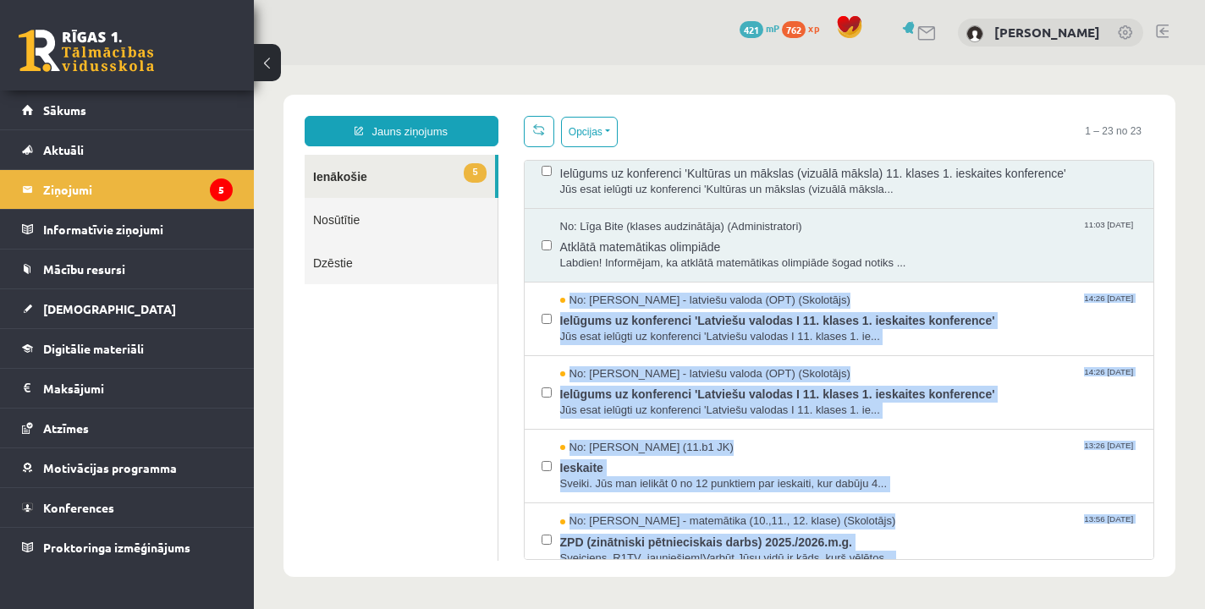
scroll to position [317, 0]
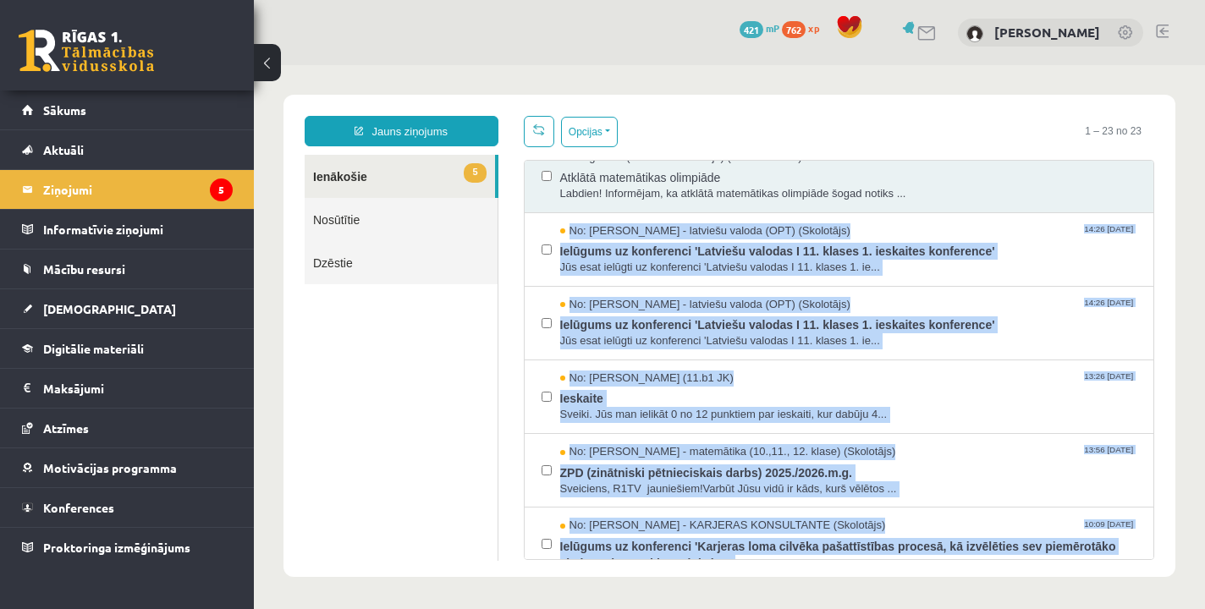
drag, startPoint x: 1134, startPoint y: 526, endPoint x: 1127, endPoint y: 580, distance: 53.7
click at [1127, 583] on body "**********" at bounding box center [729, 336] width 951 height 542
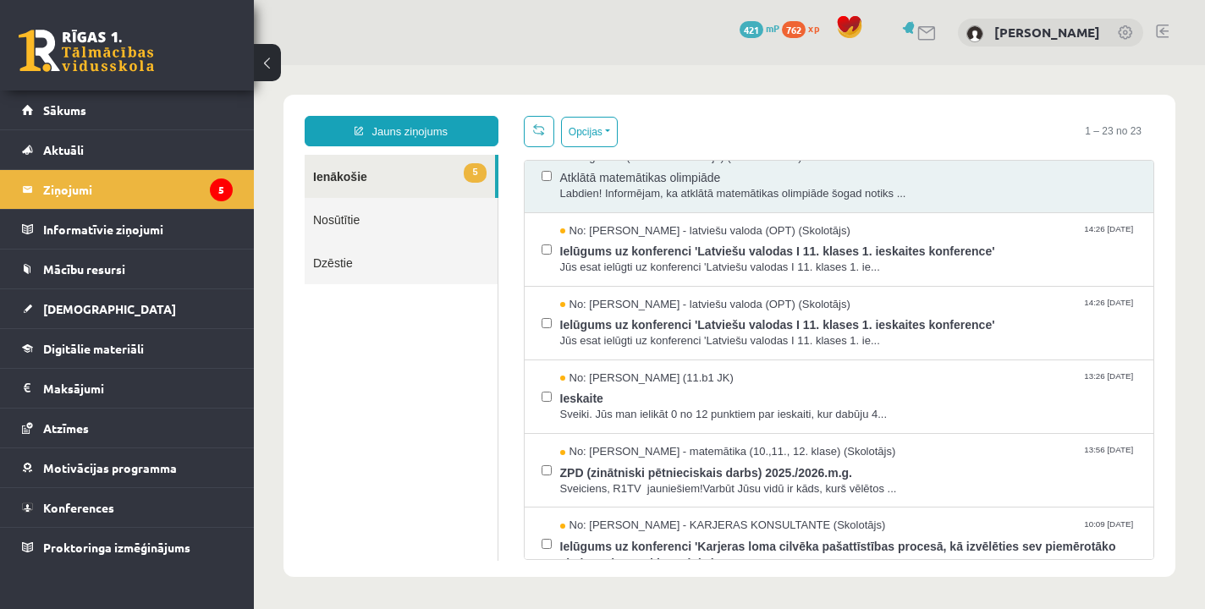
click at [1171, 438] on div "**********" at bounding box center [730, 336] width 892 height 482
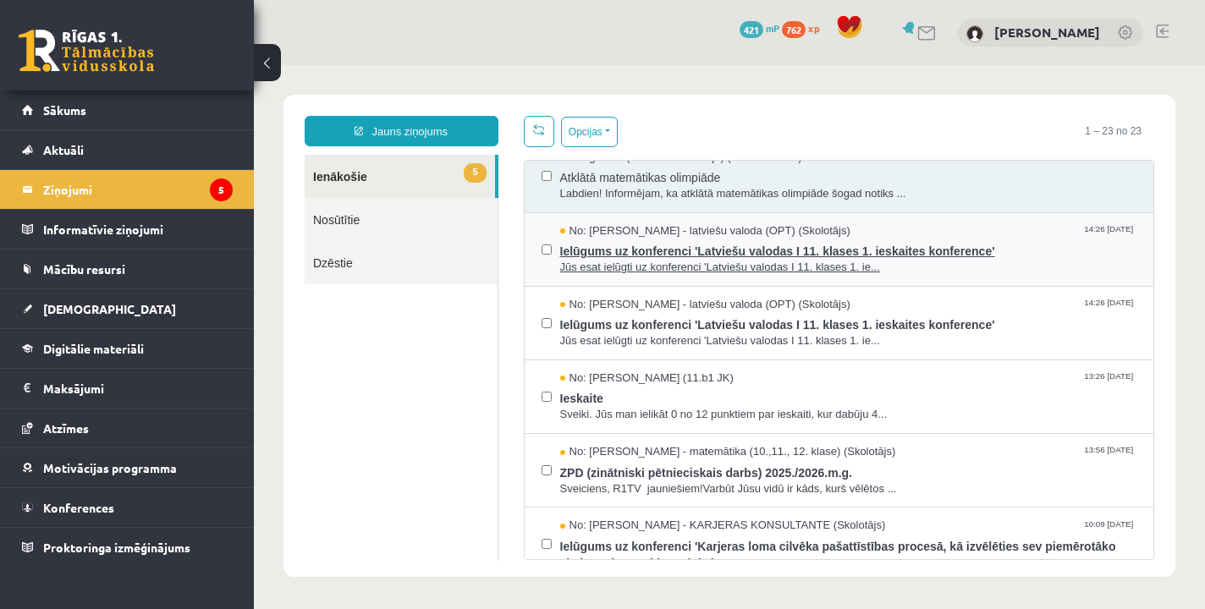
click at [880, 239] on span "Ielūgums uz konferenci 'Latviešu valodas I 11. klases 1. ieskaites konference'" at bounding box center [848, 249] width 577 height 21
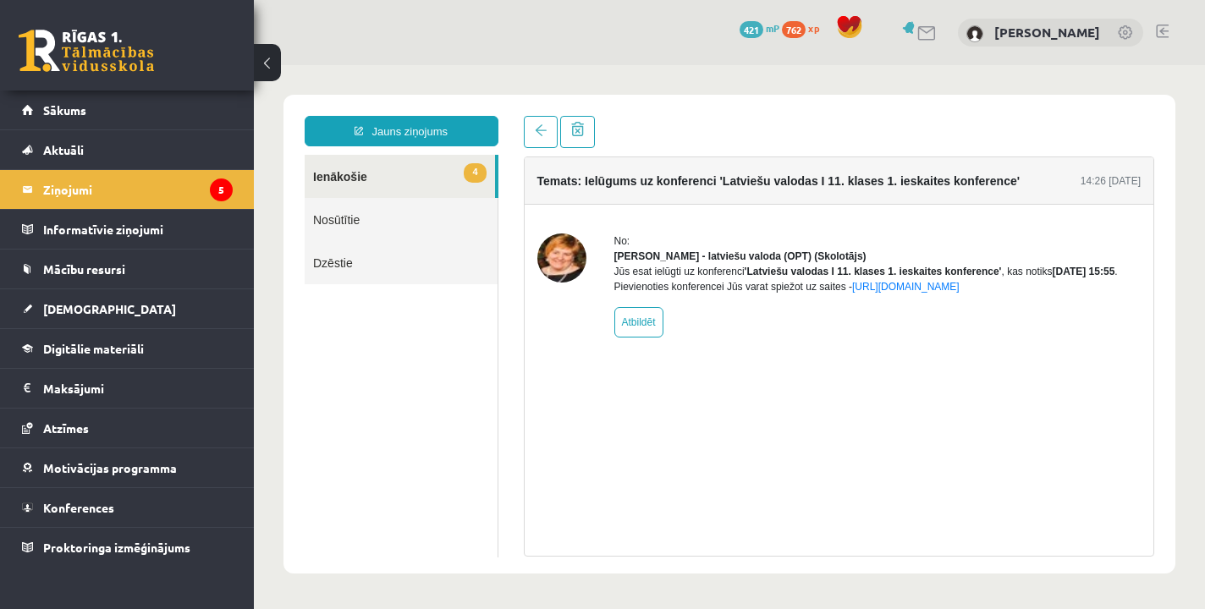
scroll to position [0, 0]
click at [538, 138] on link at bounding box center [541, 132] width 34 height 32
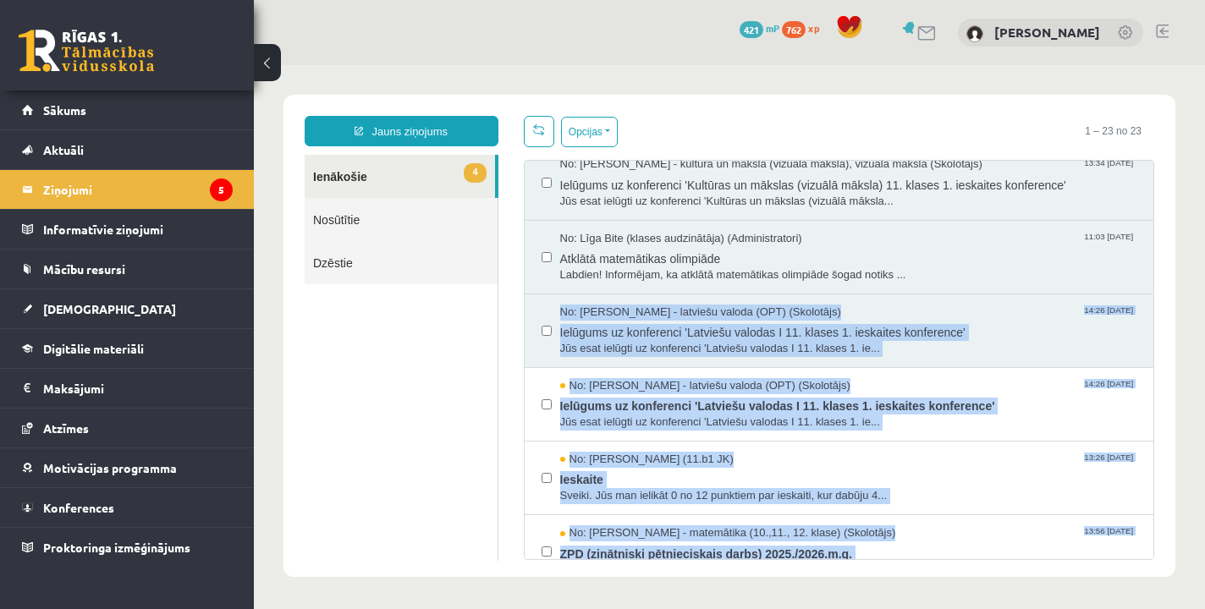
drag, startPoint x: 1129, startPoint y: 521, endPoint x: 1126, endPoint y: 591, distance: 69.4
click at [1126, 592] on body "**********" at bounding box center [729, 336] width 951 height 542
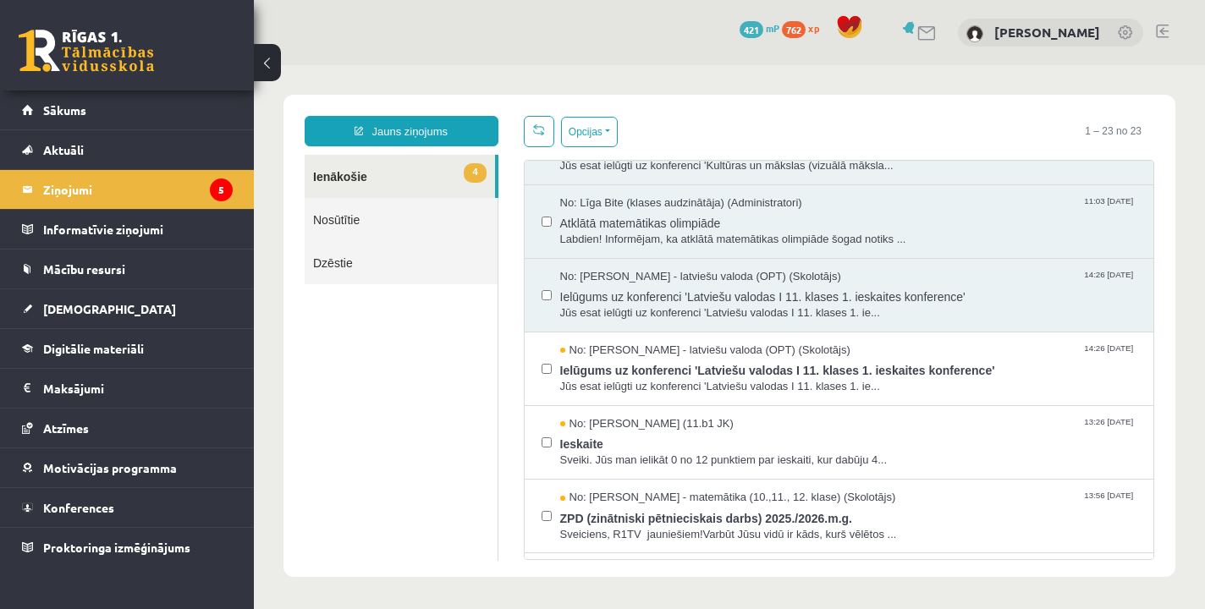
click at [1132, 572] on div "**********" at bounding box center [730, 336] width 892 height 482
click at [950, 439] on span "Ieskaite" at bounding box center [848, 442] width 577 height 21
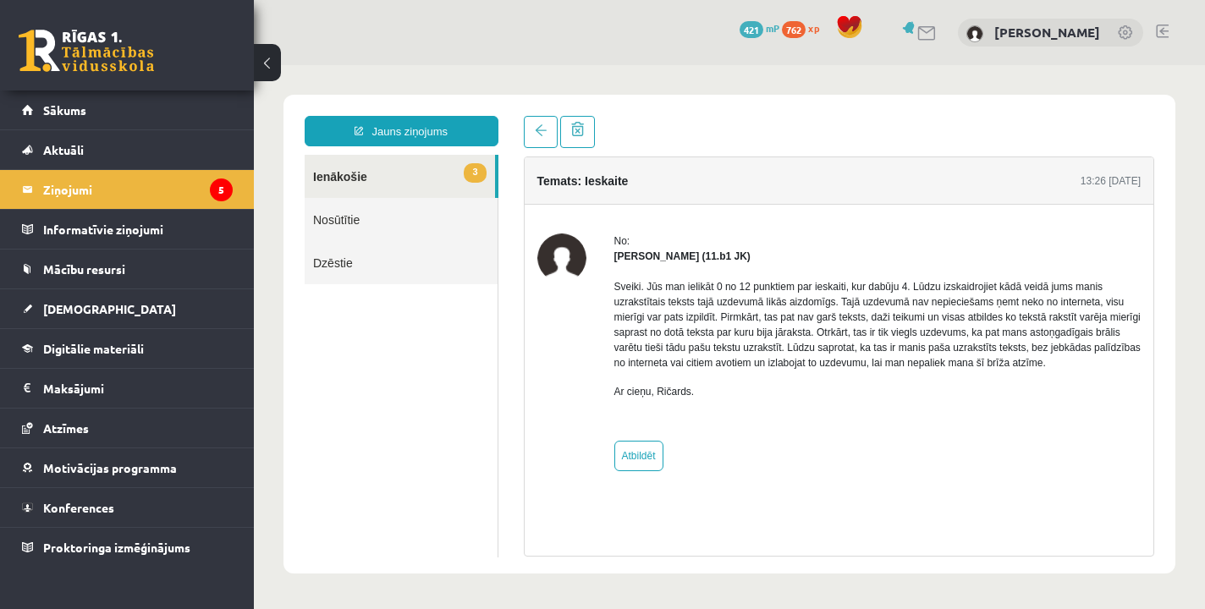
scroll to position [0, 0]
click at [535, 136] on span at bounding box center [541, 130] width 12 height 12
click at [78, 308] on span "[DEMOGRAPHIC_DATA]" at bounding box center [109, 308] width 133 height 15
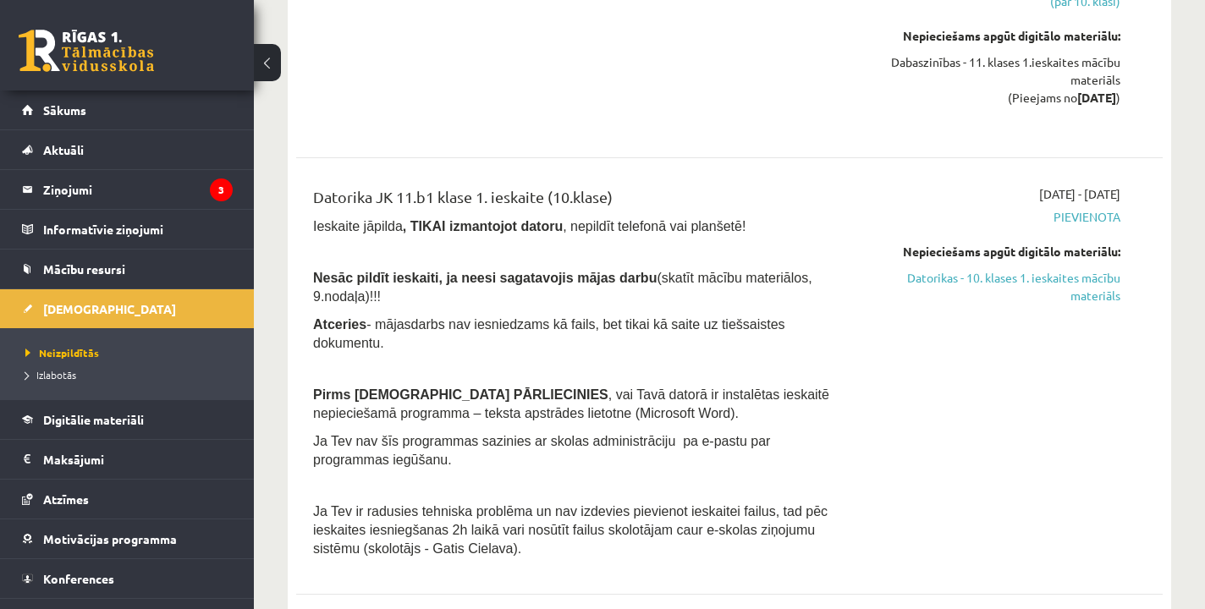
scroll to position [818, 0]
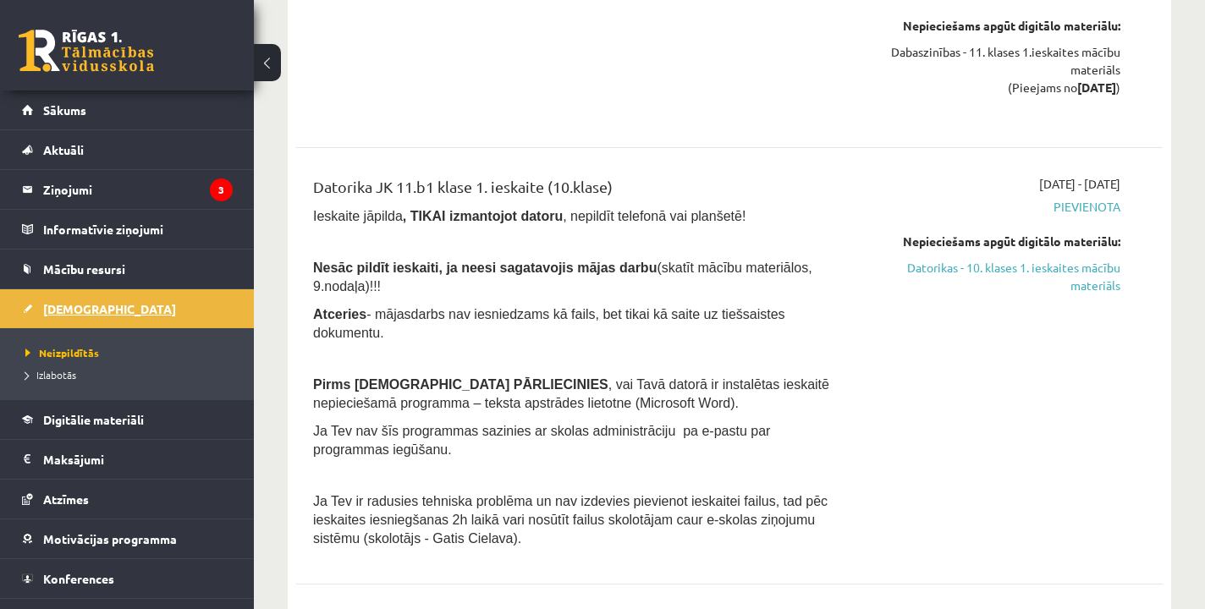
click at [67, 316] on link "[DEMOGRAPHIC_DATA]" at bounding box center [127, 308] width 211 height 39
click at [74, 501] on span "Atzīmes" at bounding box center [66, 499] width 46 height 15
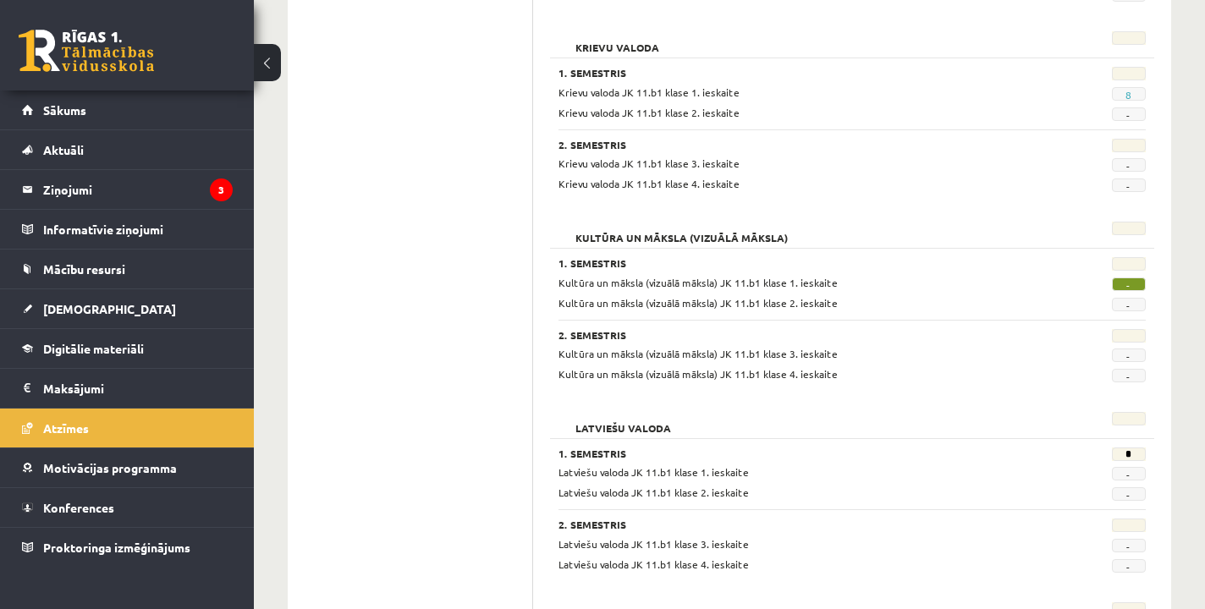
click at [1177, 364] on div "**********" at bounding box center [729, 327] width 951 height 2158
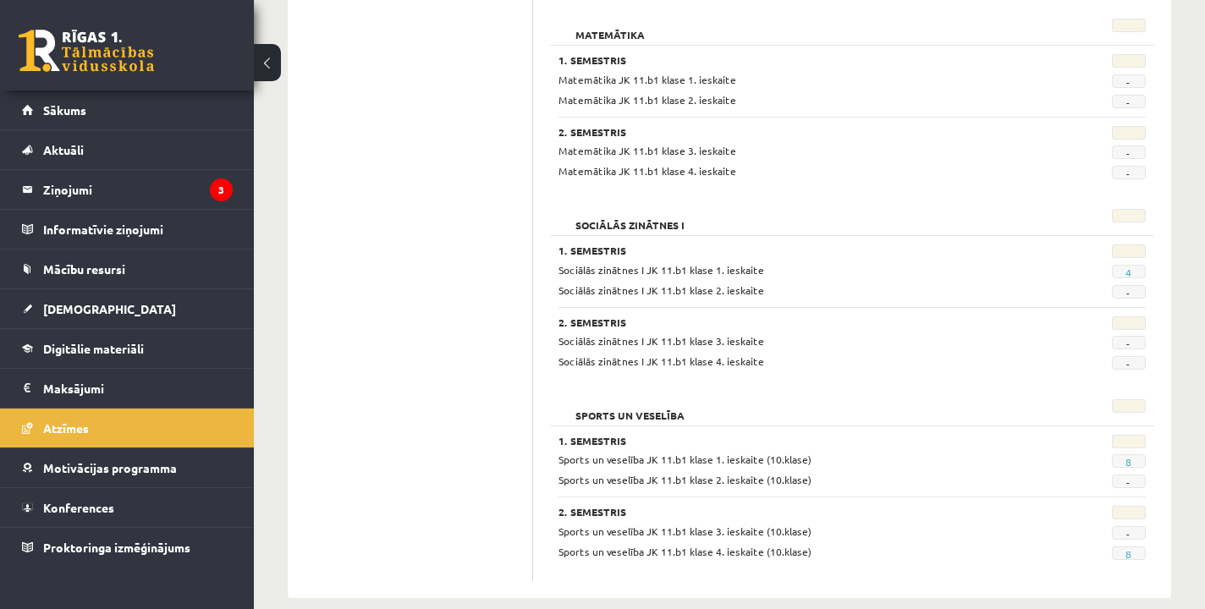
scroll to position [1607, 0]
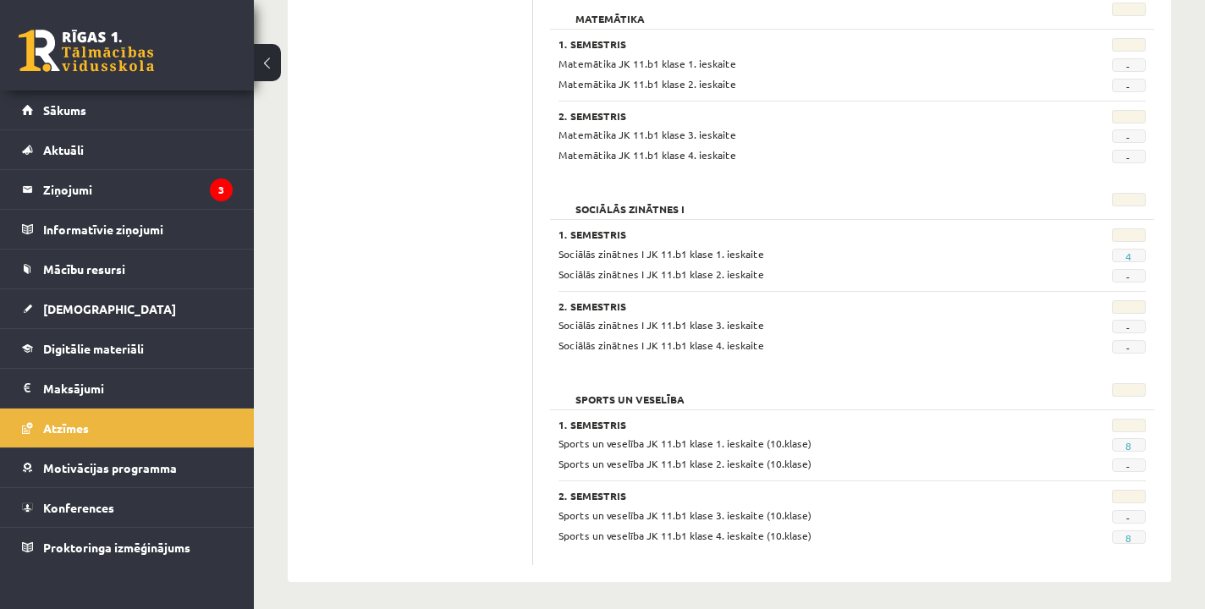
click at [1132, 251] on span "4" at bounding box center [1129, 256] width 34 height 14
click at [1130, 251] on link "4" at bounding box center [1129, 257] width 6 height 14
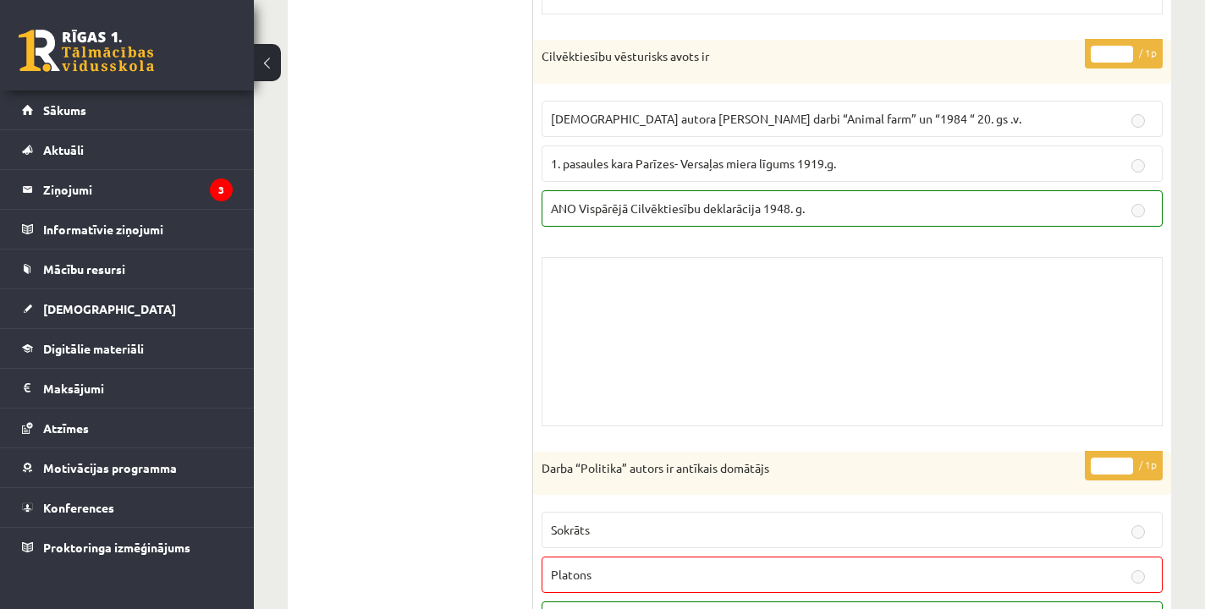
scroll to position [1074, 0]
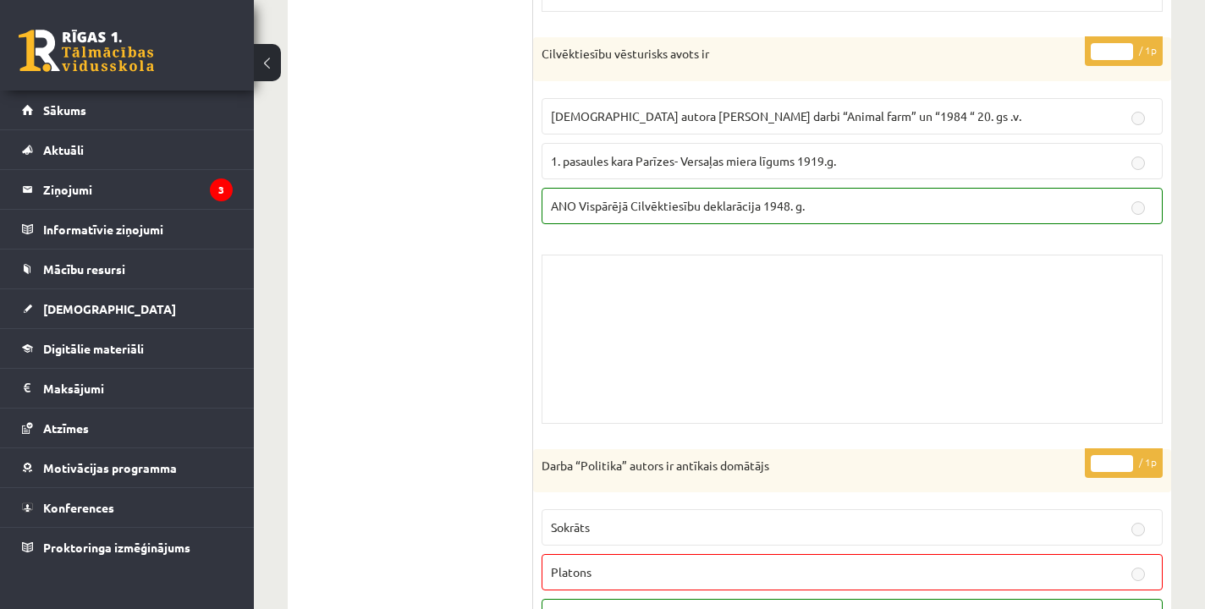
click at [1088, 398] on div "Skolotāja pielikums" at bounding box center [852, 339] width 621 height 169
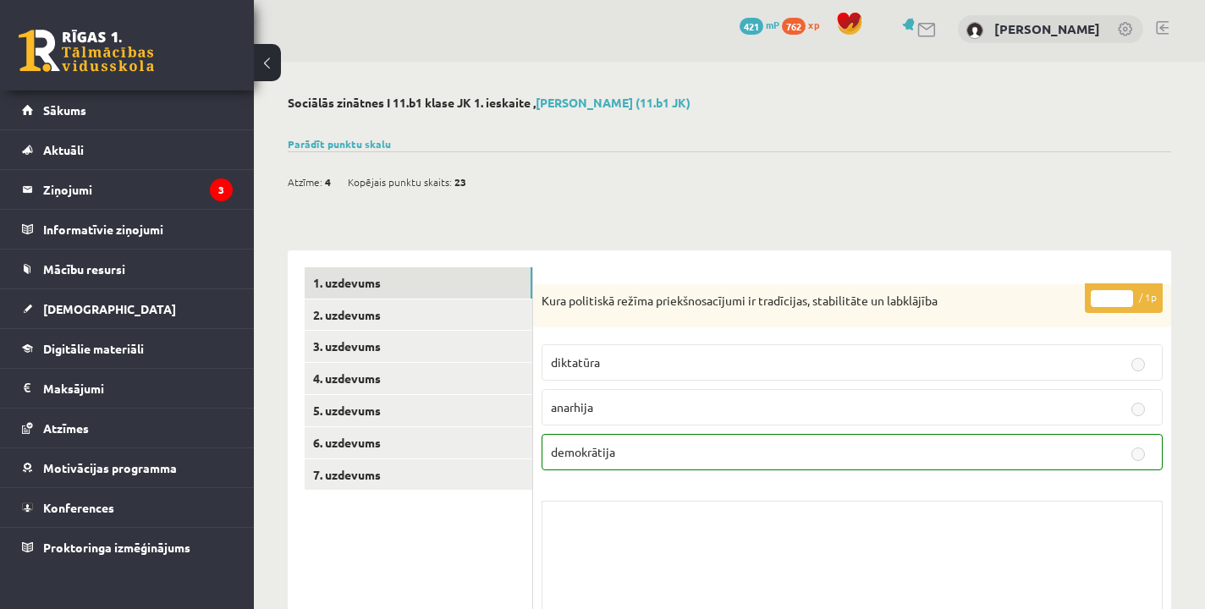
scroll to position [3, 0]
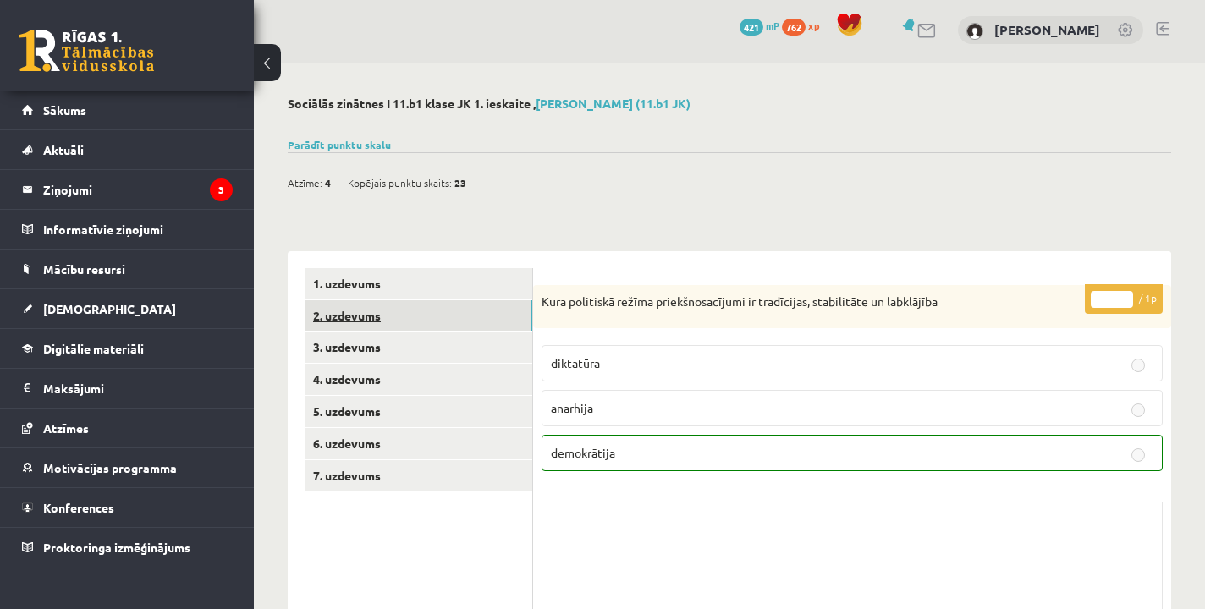
click at [427, 319] on link "2. uzdevums" at bounding box center [419, 315] width 228 height 31
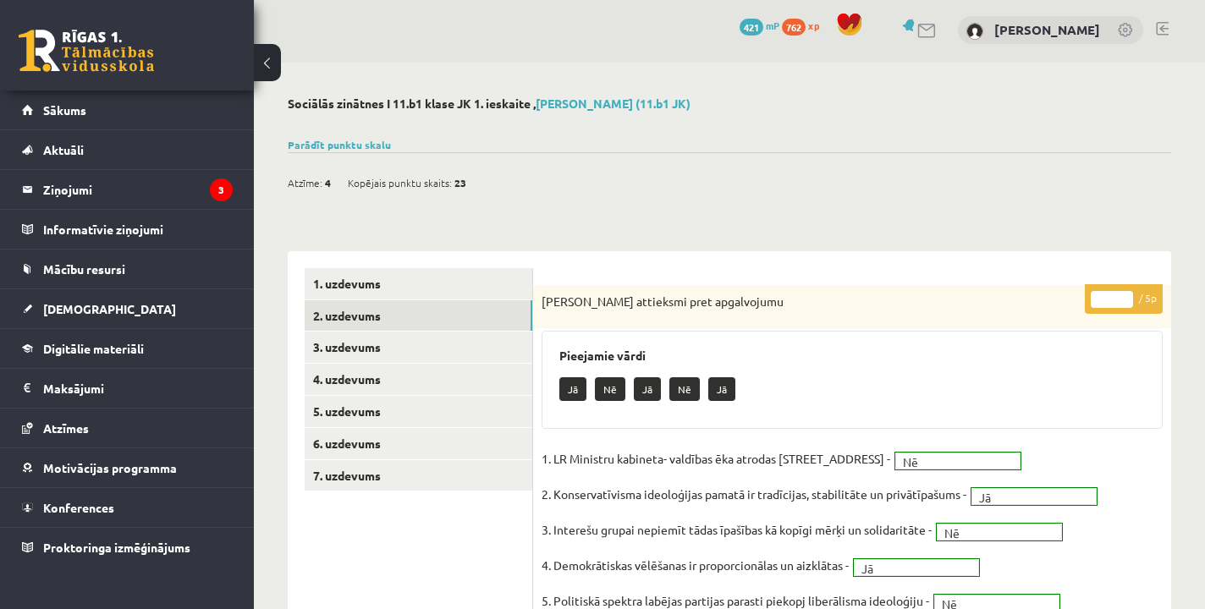
click at [917, 377] on div "Jā Nē Jā Nē Jā" at bounding box center [852, 392] width 586 height 40
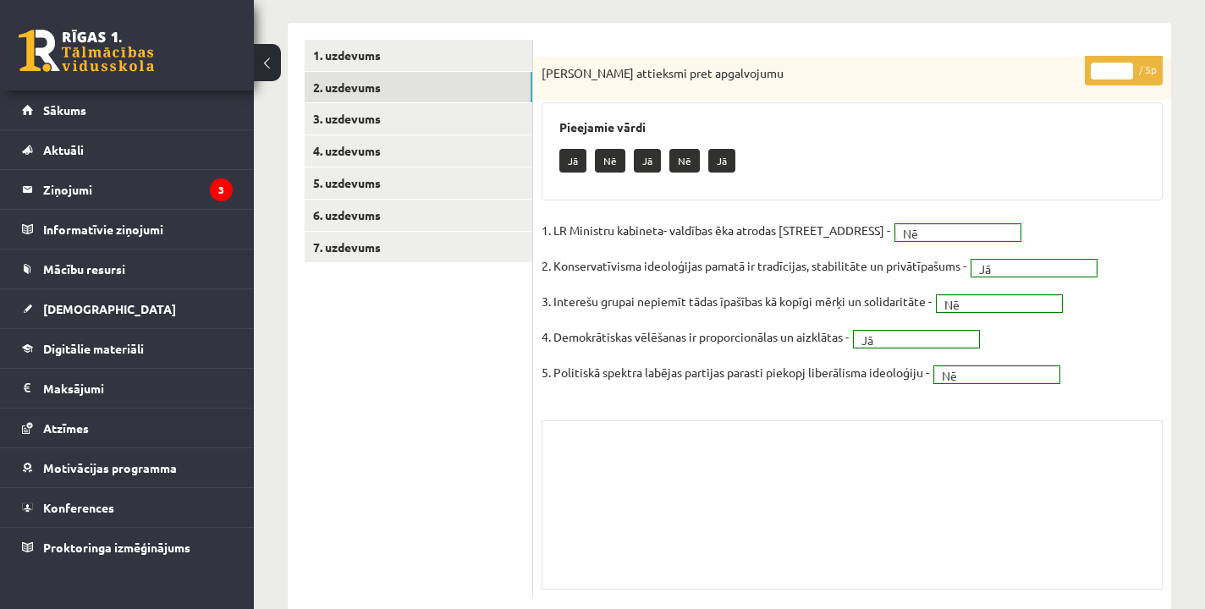
scroll to position [235, 0]
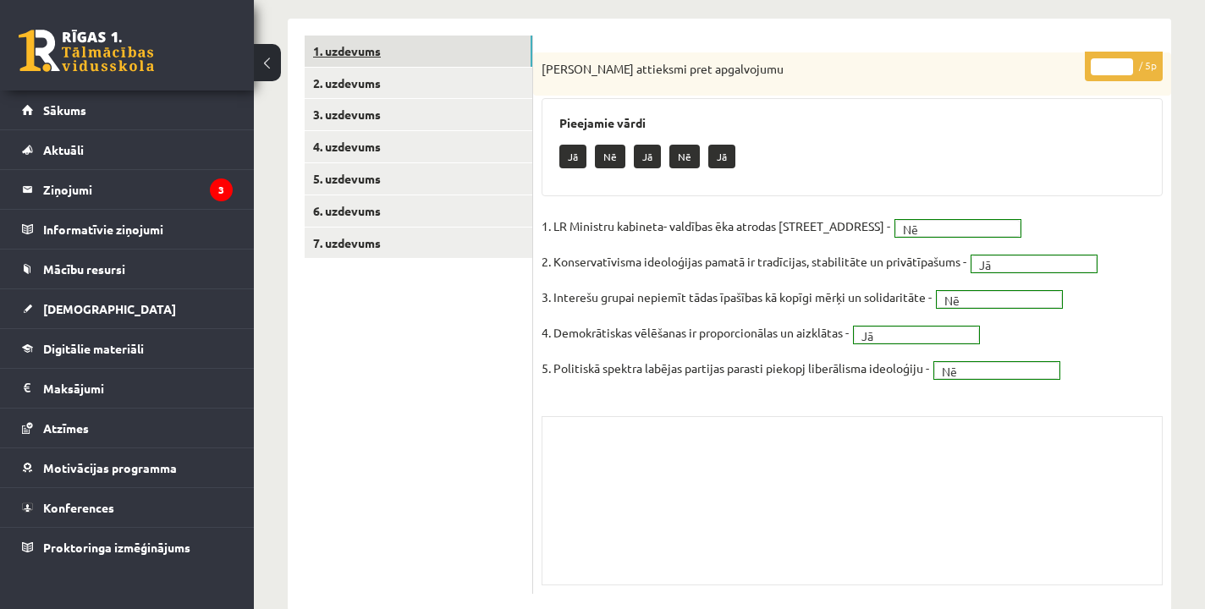
click at [485, 53] on link "1. uzdevums" at bounding box center [419, 51] width 228 height 31
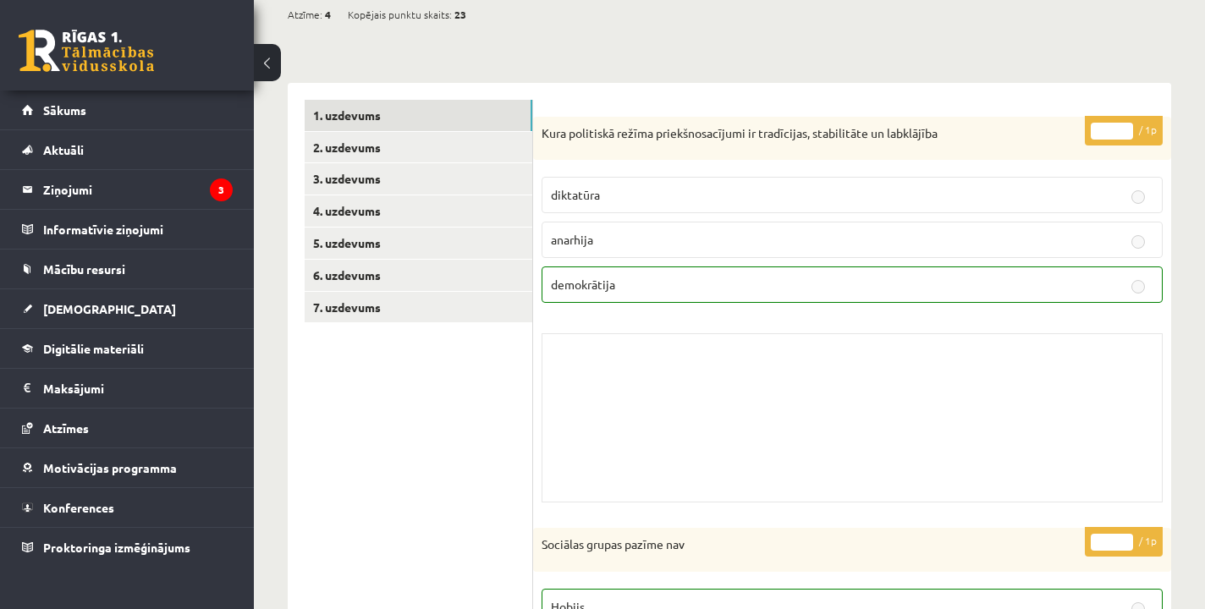
scroll to position [164, 0]
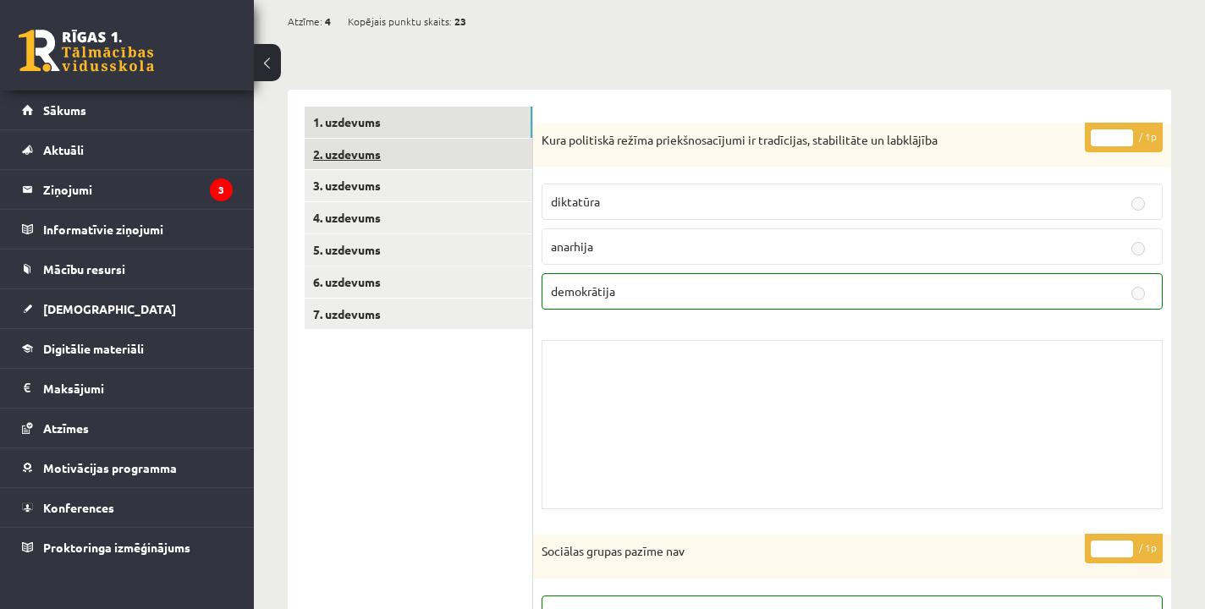
click at [366, 156] on link "2. uzdevums" at bounding box center [419, 154] width 228 height 31
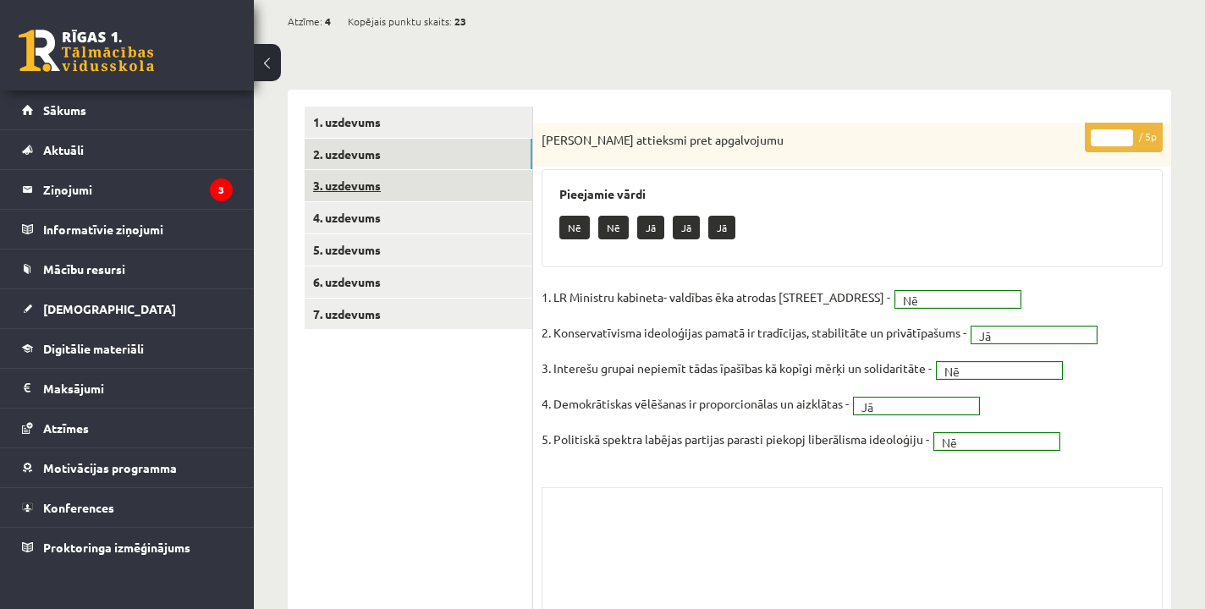
click at [381, 190] on link "3. uzdevums" at bounding box center [419, 185] width 228 height 31
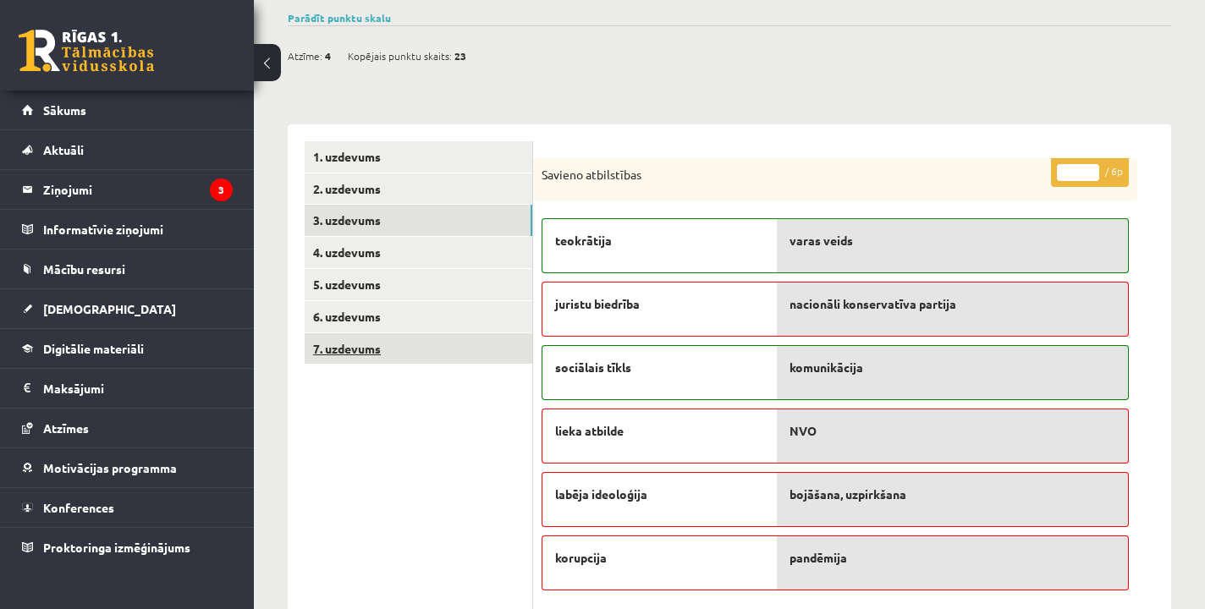
scroll to position [123, 0]
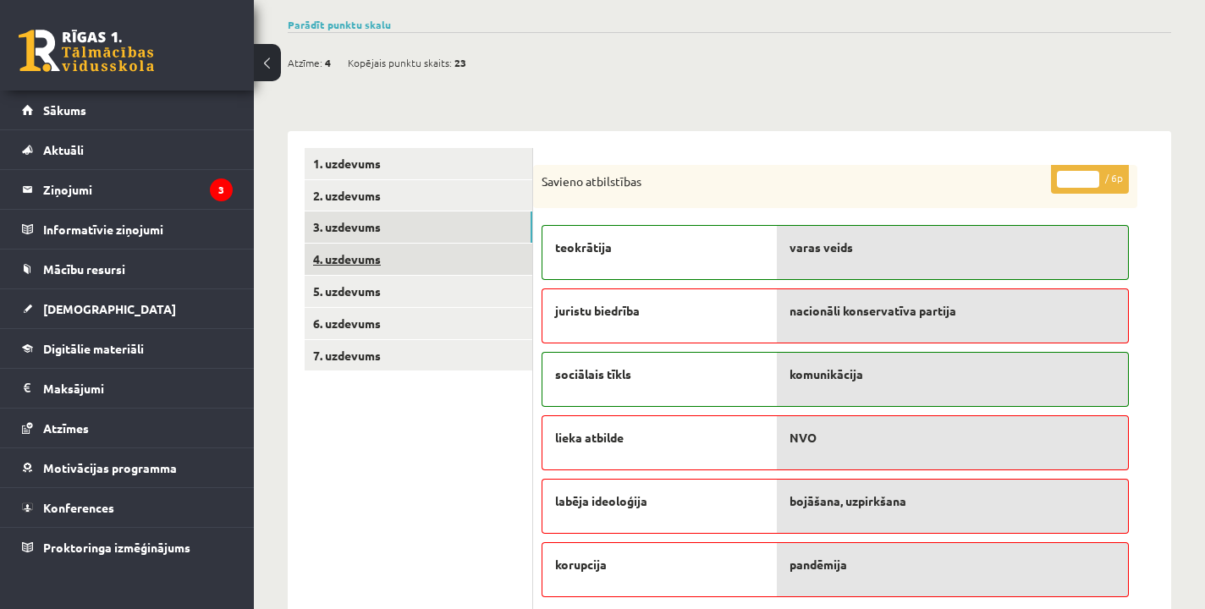
click at [357, 247] on link "4. uzdevums" at bounding box center [419, 259] width 228 height 31
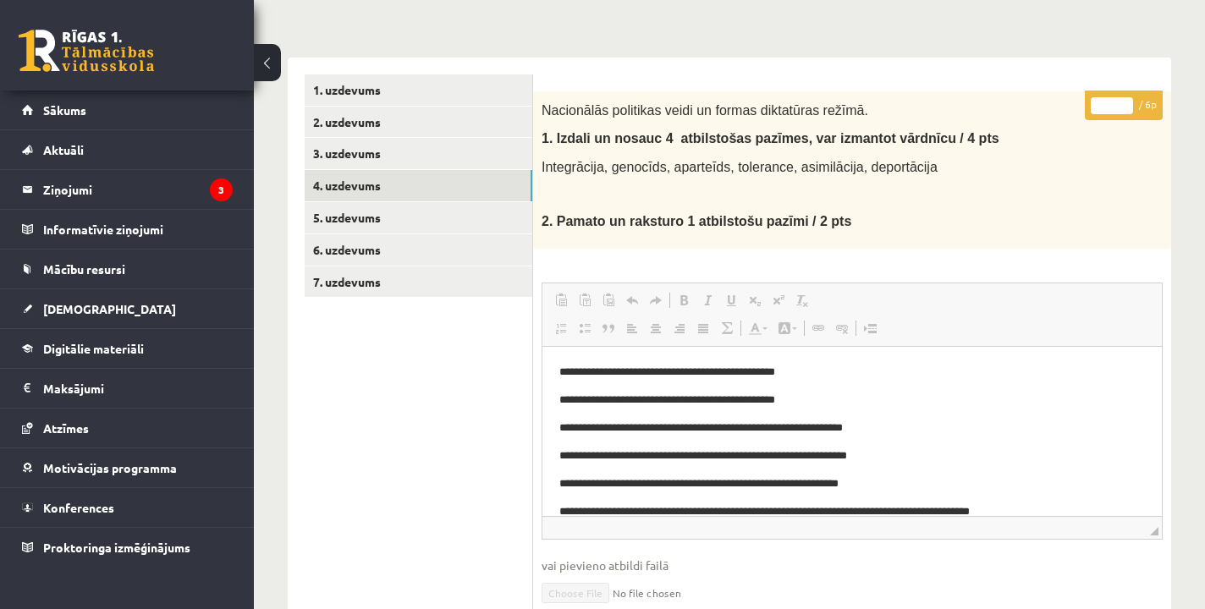
scroll to position [195, 0]
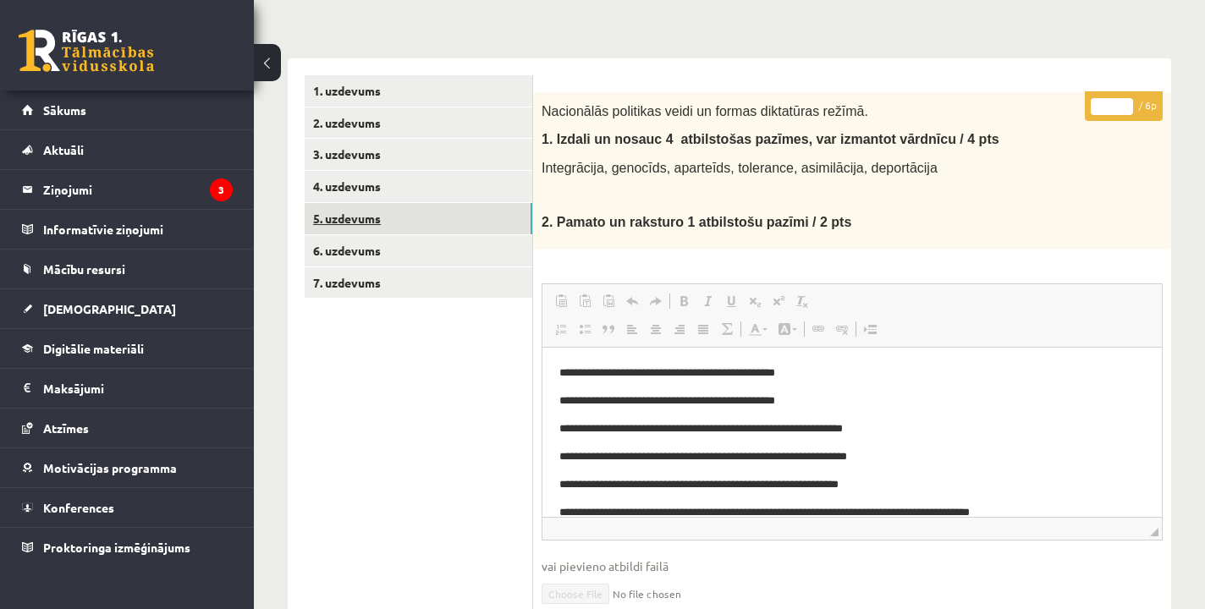
click at [388, 212] on link "5. uzdevums" at bounding box center [419, 218] width 228 height 31
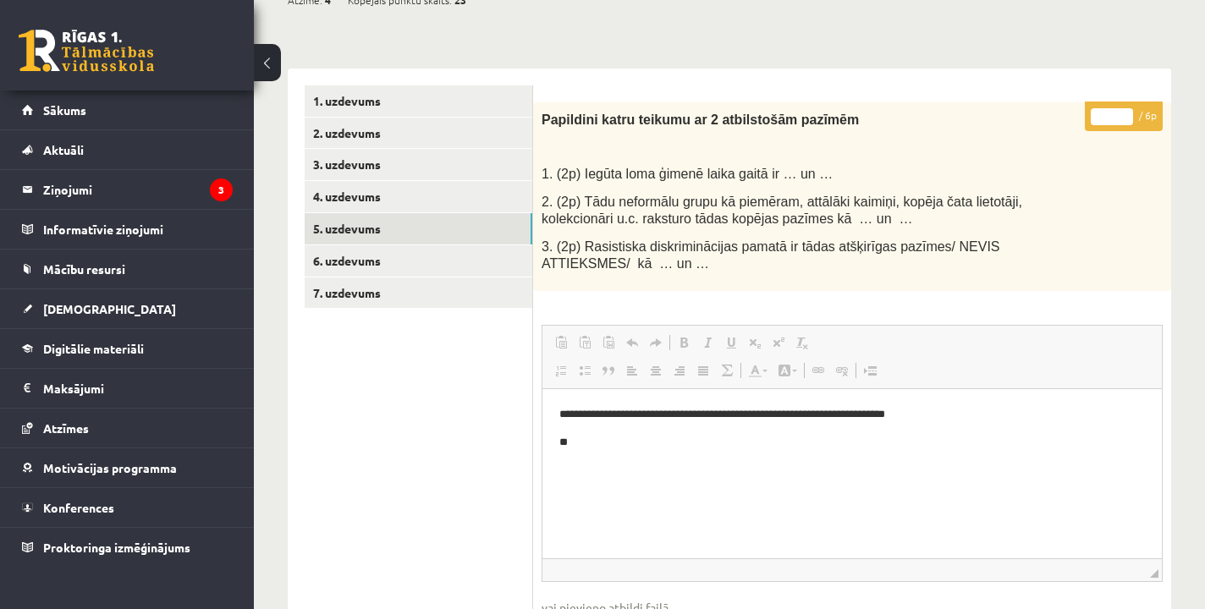
scroll to position [165, 0]
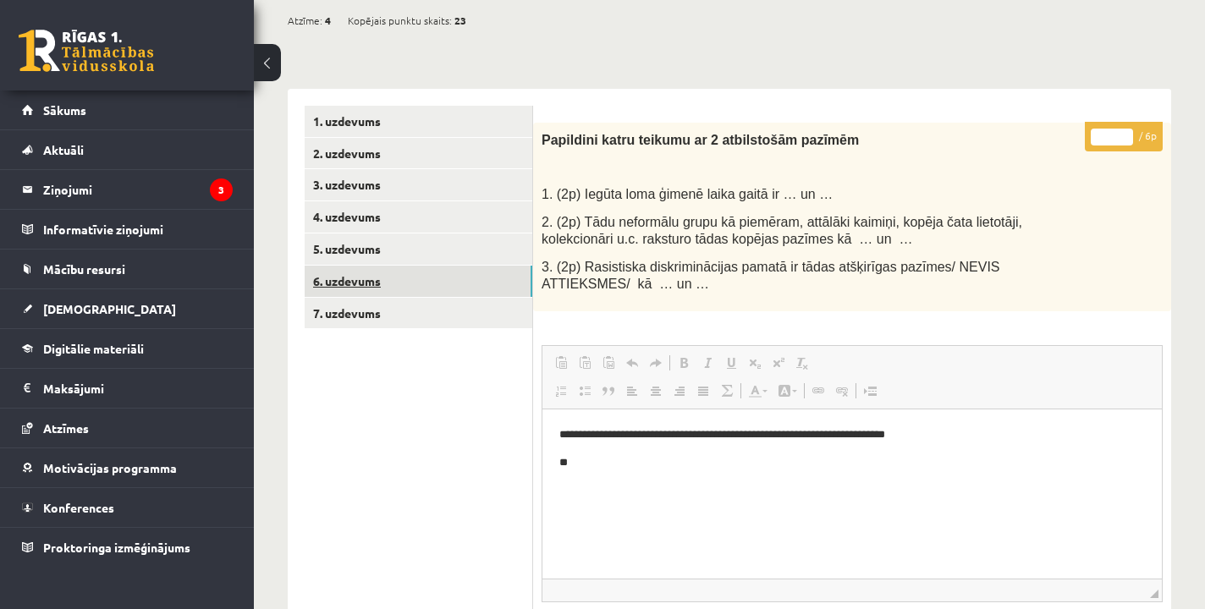
click at [477, 290] on link "6. uzdevums" at bounding box center [419, 281] width 228 height 31
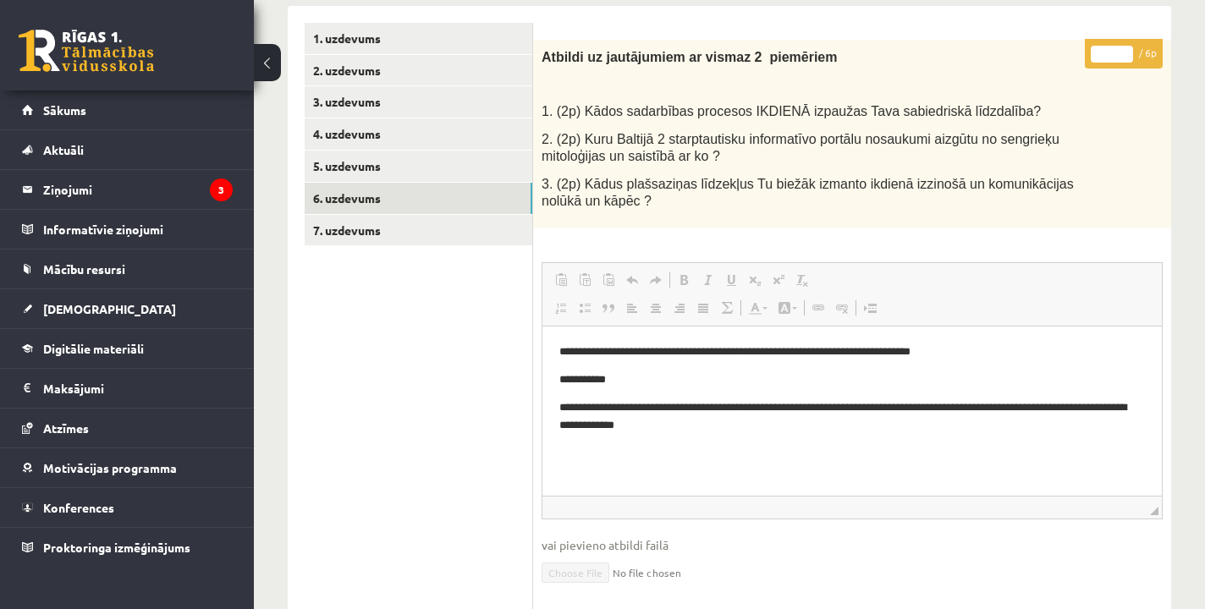
scroll to position [222, 0]
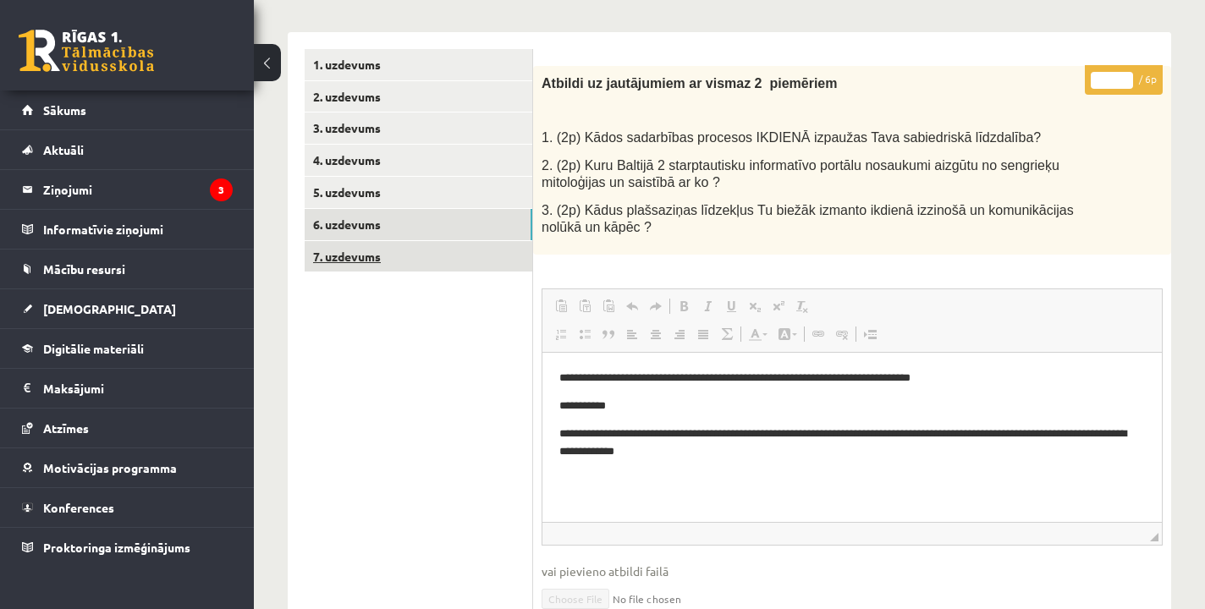
click at [384, 251] on link "7. uzdevums" at bounding box center [419, 256] width 228 height 31
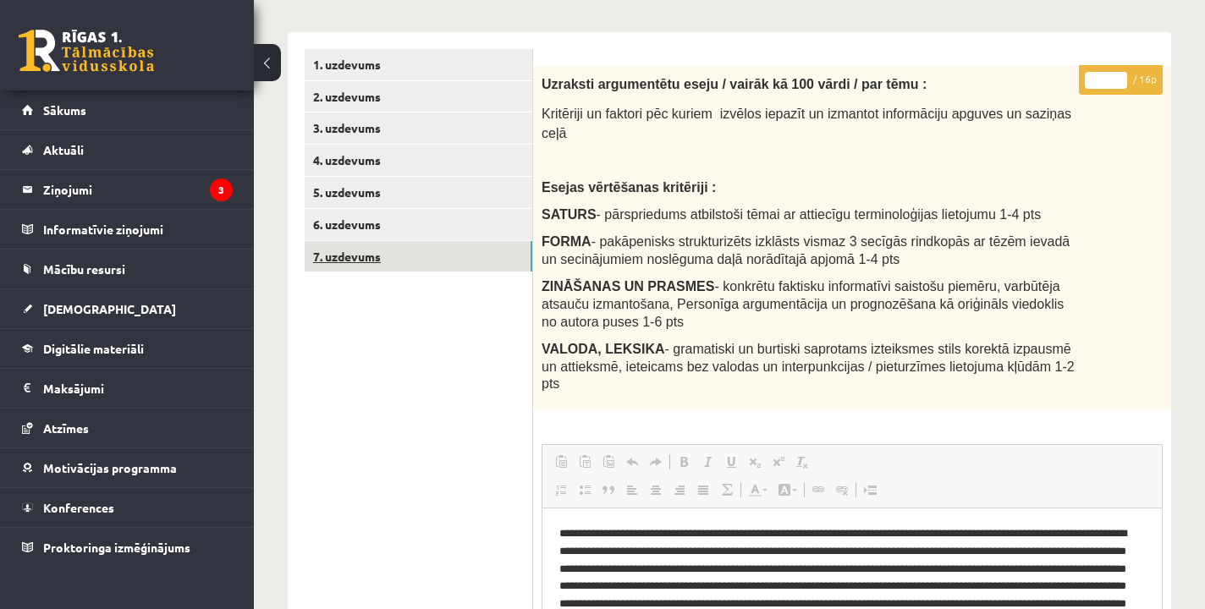
scroll to position [0, 0]
click at [622, 416] on div "* / 16p Uzraksti argumentētu eseju / vairāk kā 100 vārdi / par tēmu : Kritēriji…" at bounding box center [852, 528] width 638 height 925
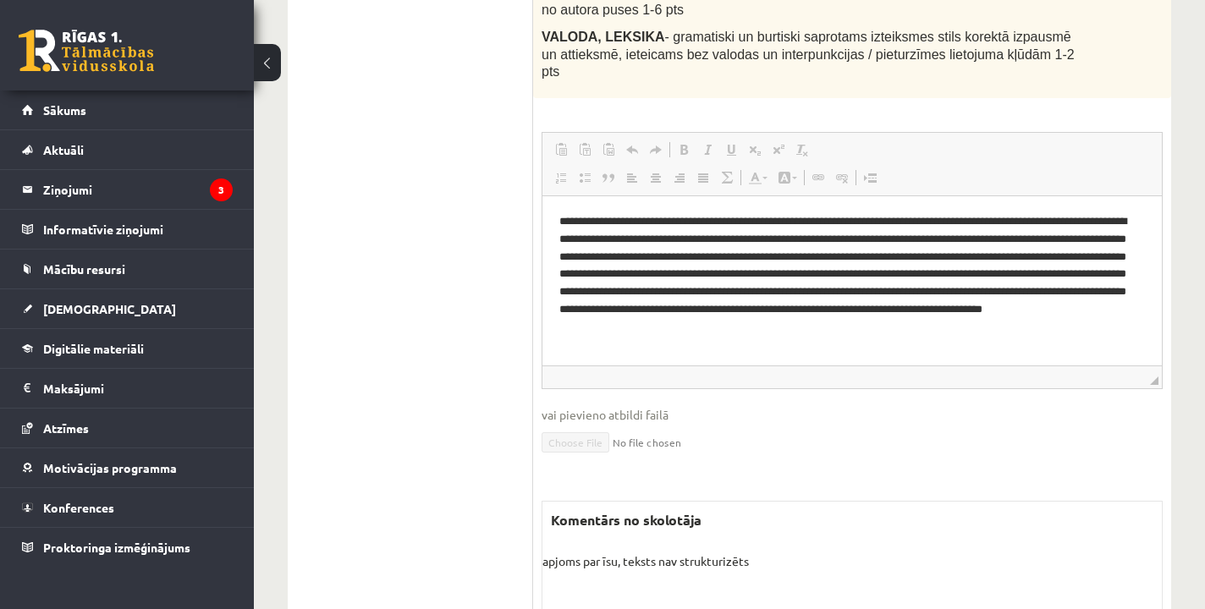
scroll to position [535, 0]
click at [807, 413] on span "vai pievieno atbildi failā" at bounding box center [852, 414] width 621 height 18
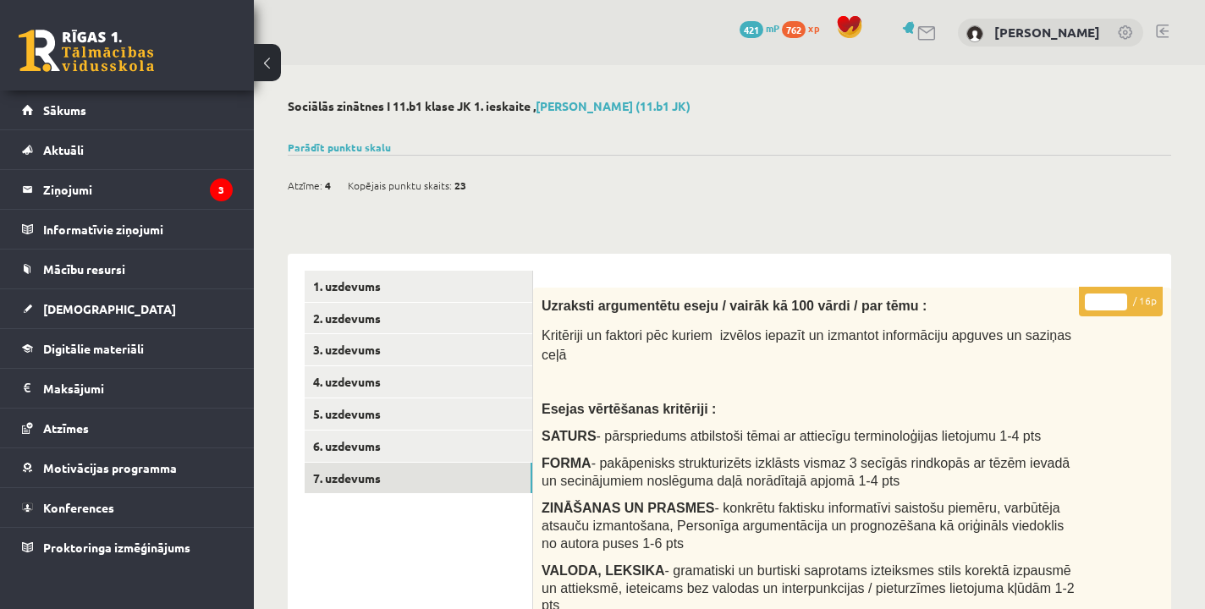
scroll to position [0, 0]
click at [269, 69] on button at bounding box center [267, 62] width 27 height 37
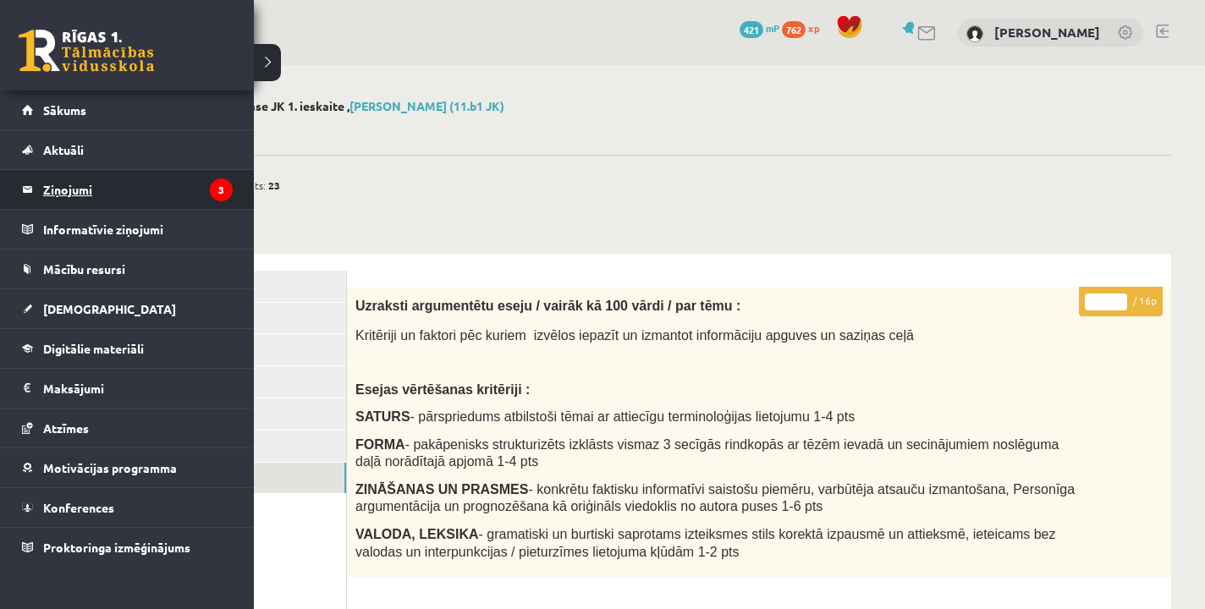
click at [99, 188] on legend "Ziņojumi 3" at bounding box center [138, 189] width 190 height 39
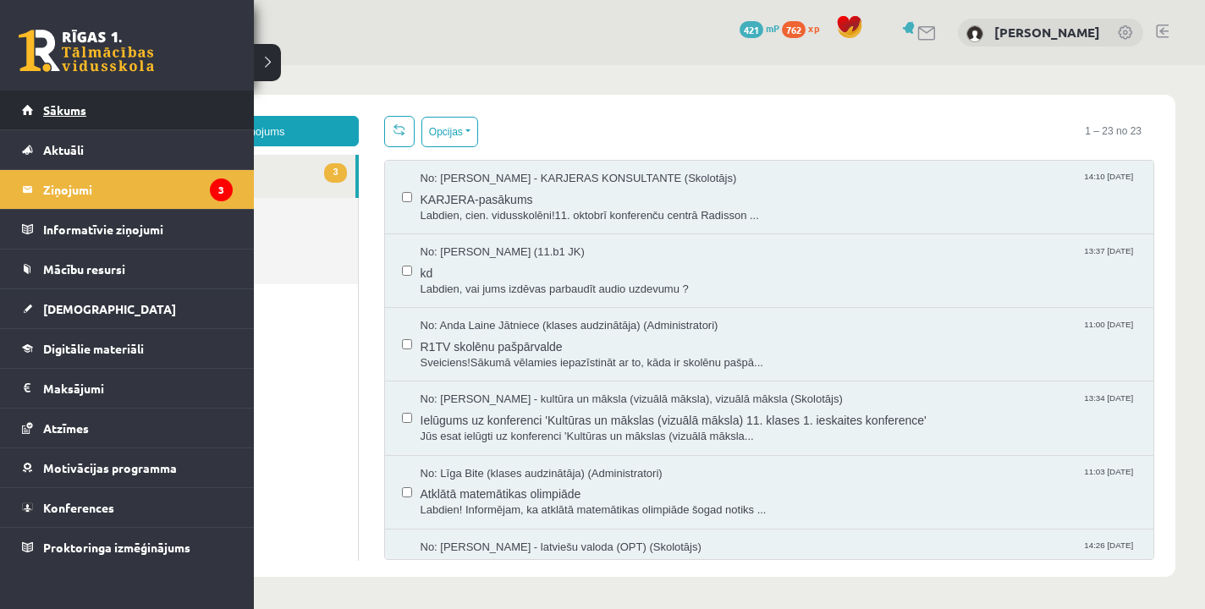
click at [75, 106] on span "Sākums" at bounding box center [64, 109] width 43 height 15
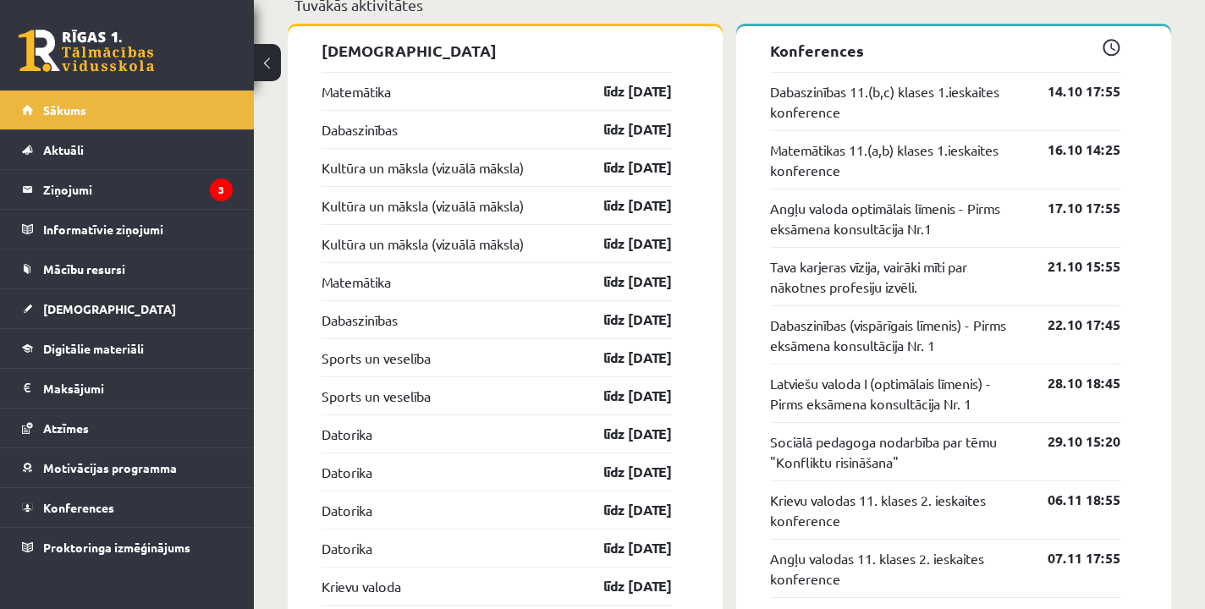
scroll to position [1534, 0]
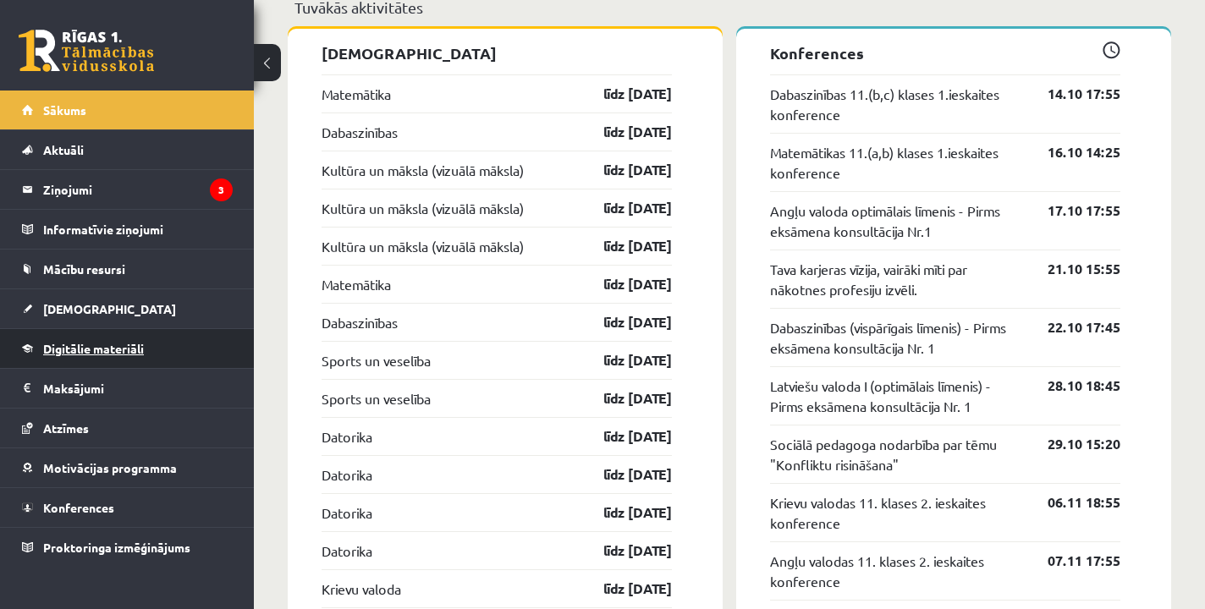
click at [67, 360] on link "Digitālie materiāli" at bounding box center [127, 348] width 211 height 39
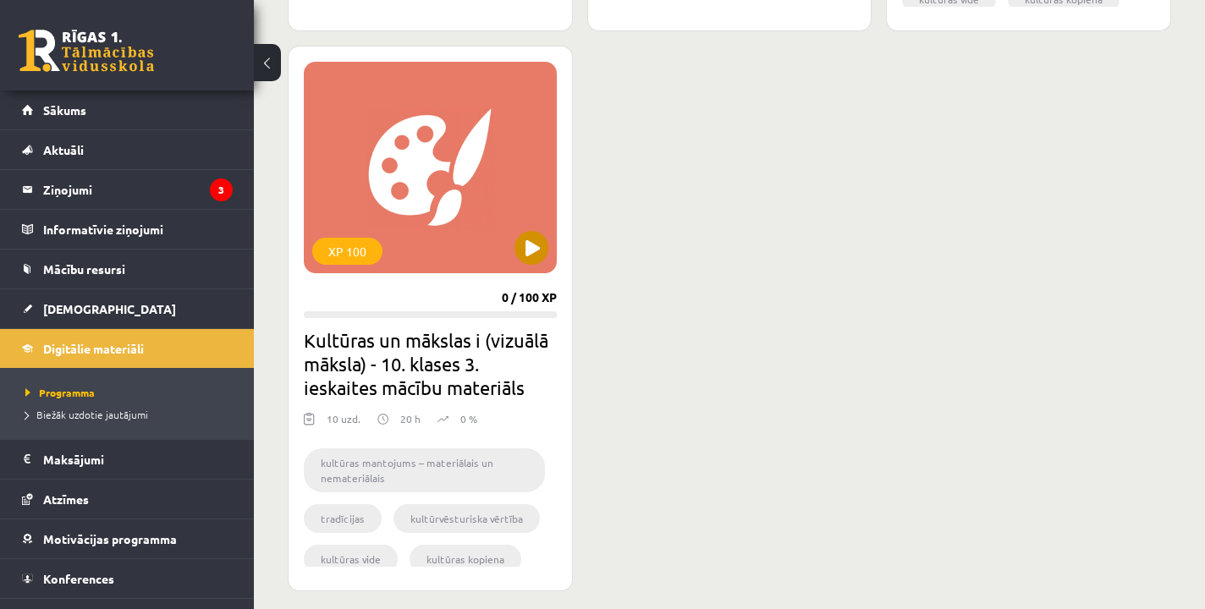
click at [532, 249] on button at bounding box center [532, 248] width 34 height 34
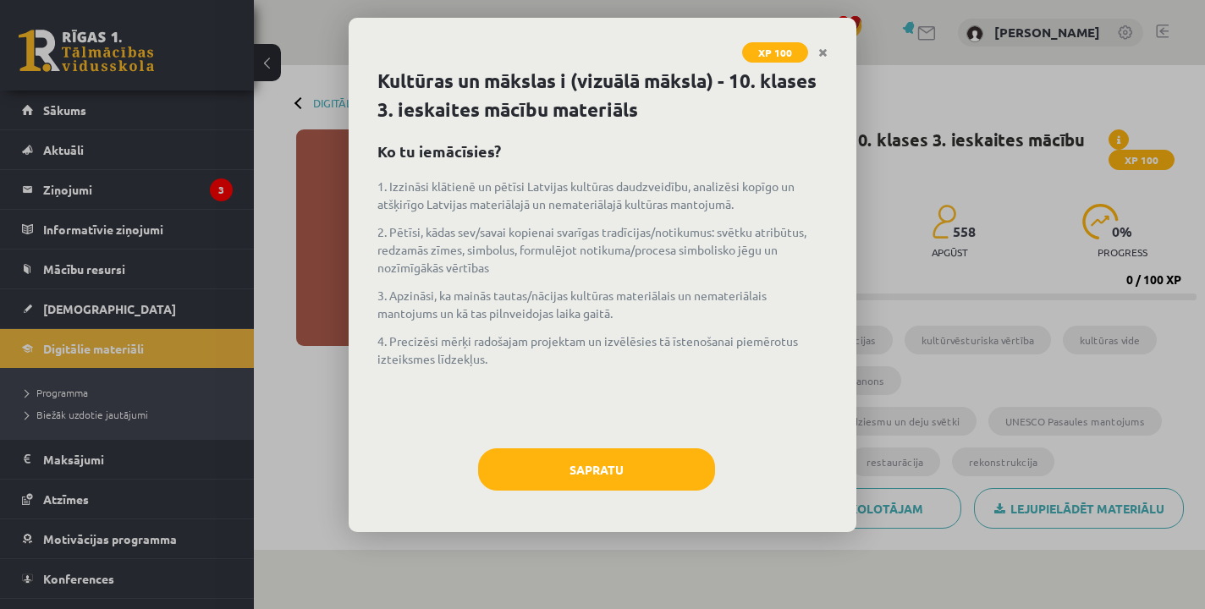
click at [595, 418] on div "1. Izzināsi klātienē un pētīsi Latvijas kultūras daudzveidību, analizēsi kopīgo…" at bounding box center [602, 305] width 450 height 254
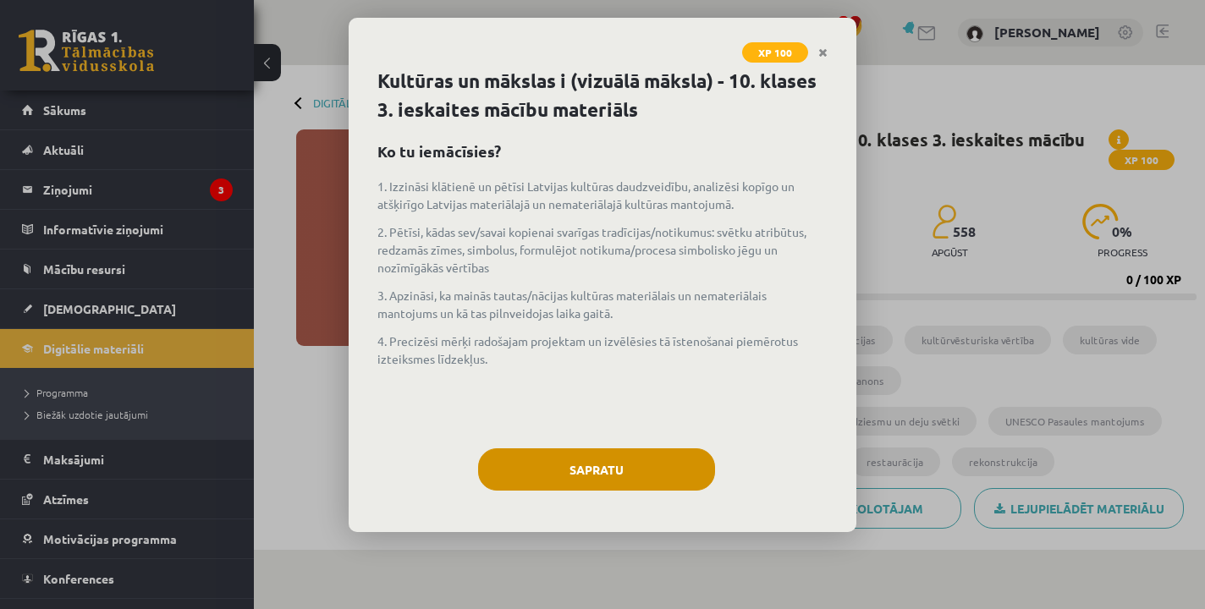
drag, startPoint x: 595, startPoint y: 439, endPoint x: 595, endPoint y: 452, distance: 12.7
click at [595, 448] on div "Kultūras un mākslas i (vizuālā māksla) - 10. klases 3. ieskaites mācību materiā…" at bounding box center [603, 299] width 508 height 465
click at [595, 452] on button "Sapratu" at bounding box center [596, 470] width 237 height 42
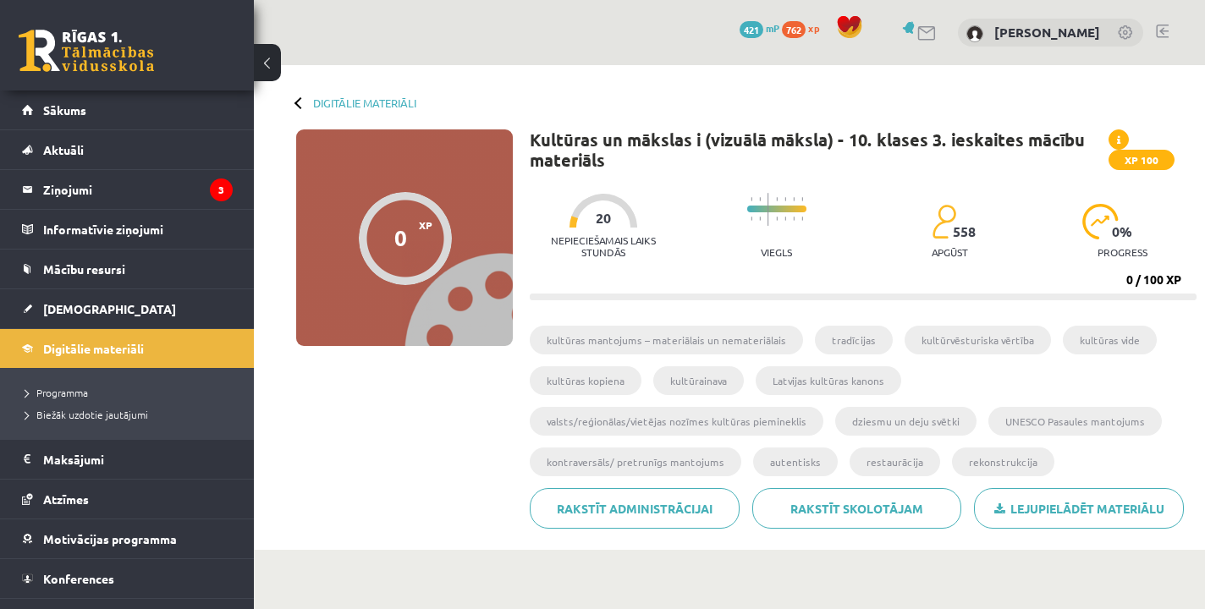
click at [1190, 333] on ul "kultūras mantojums – materiālais un nemateriālais tradīcijas kultūrvēsturiska v…" at bounding box center [863, 407] width 667 height 162
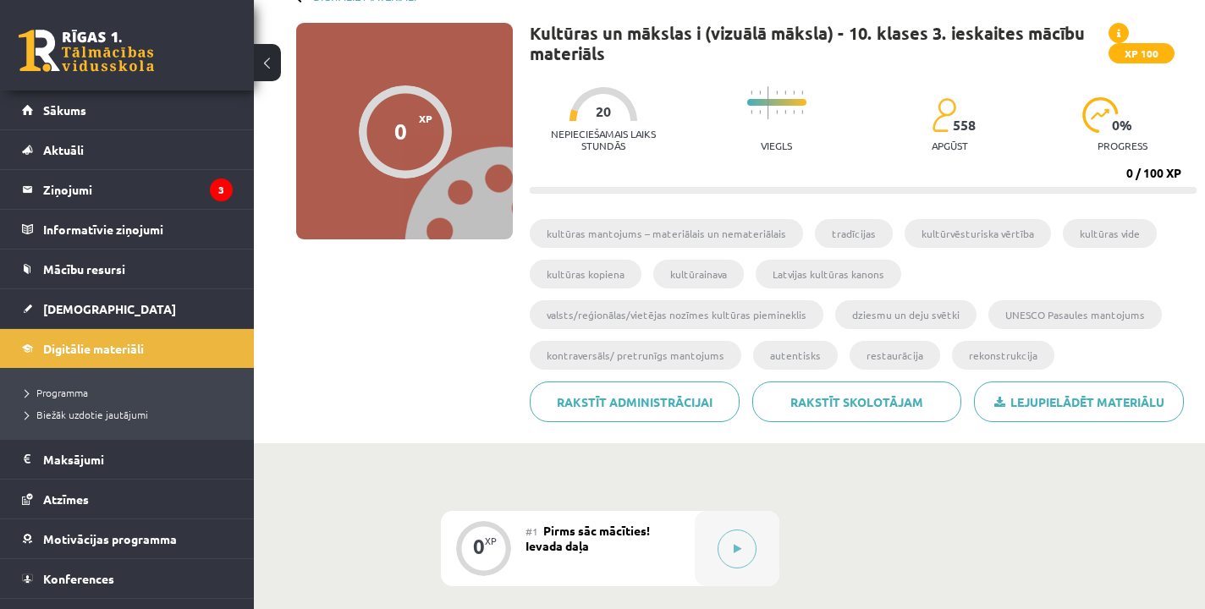
scroll to position [112, 0]
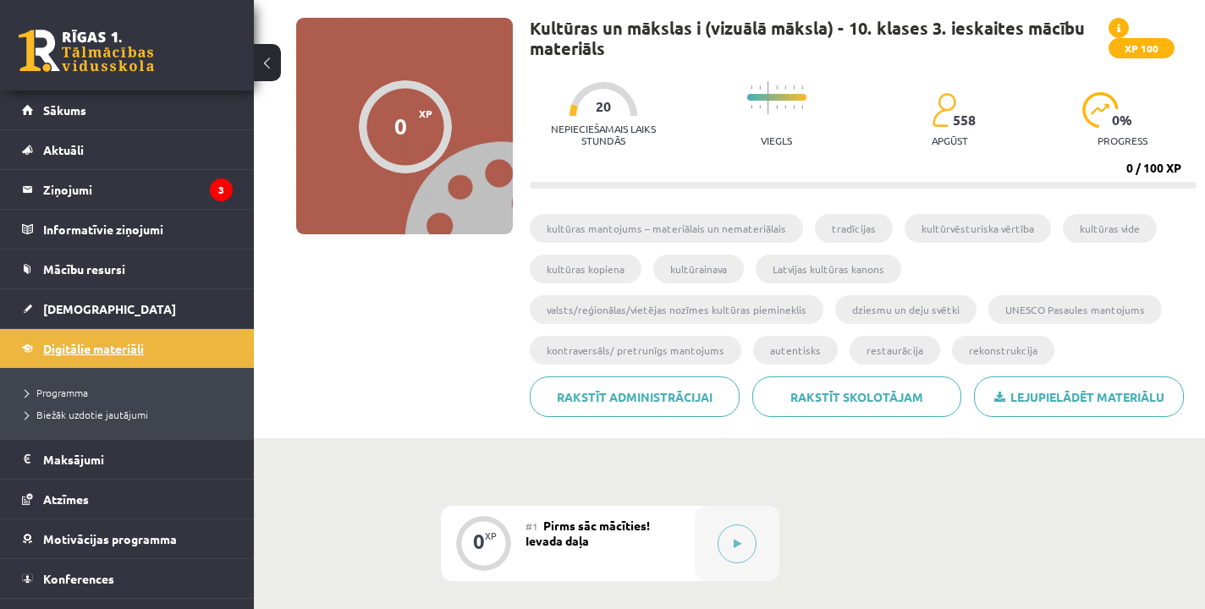
click at [80, 350] on span "Digitālie materiāli" at bounding box center [93, 348] width 101 height 15
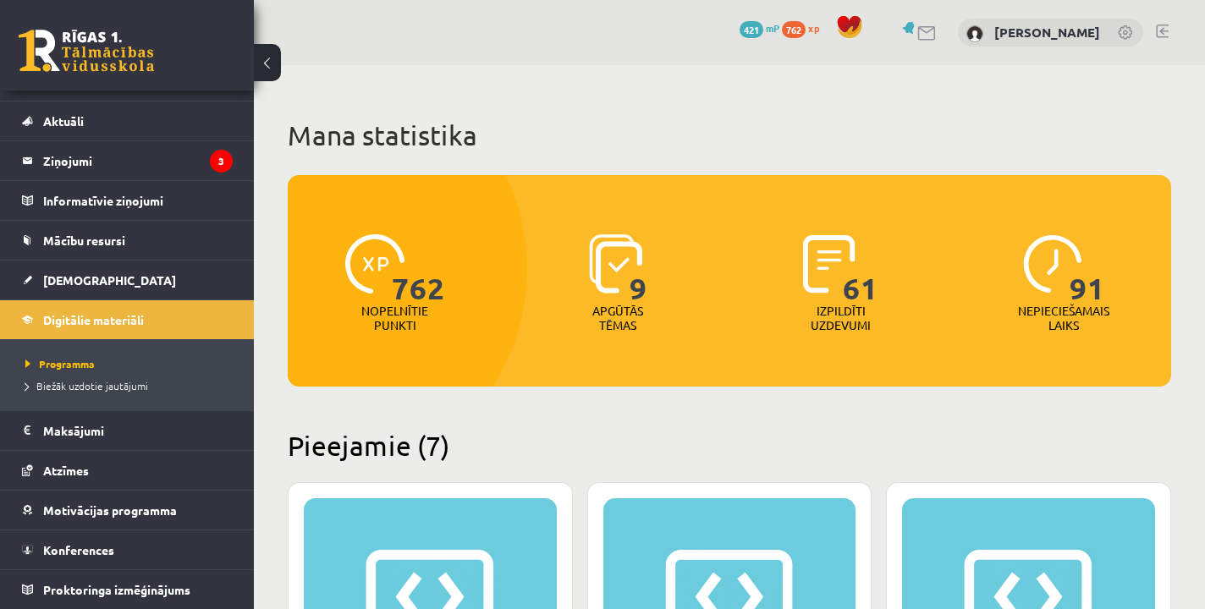
scroll to position [29, 0]
click at [825, 461] on h2 "Pieejamie (7)" at bounding box center [730, 445] width 884 height 33
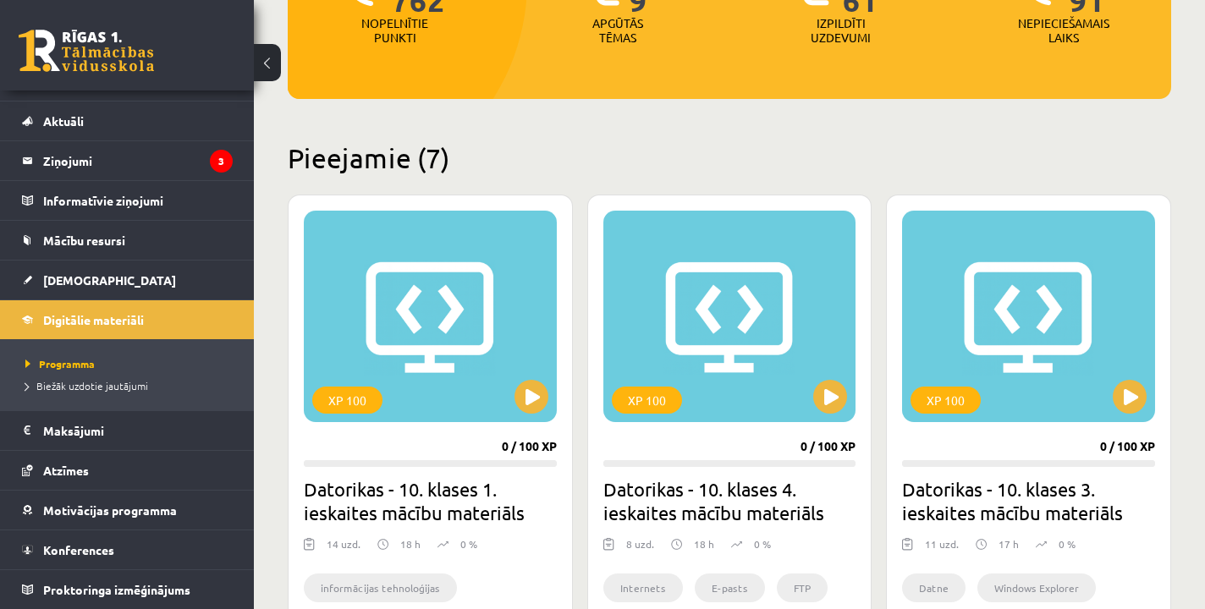
scroll to position [298, 0]
